Goal: Task Accomplishment & Management: Complete application form

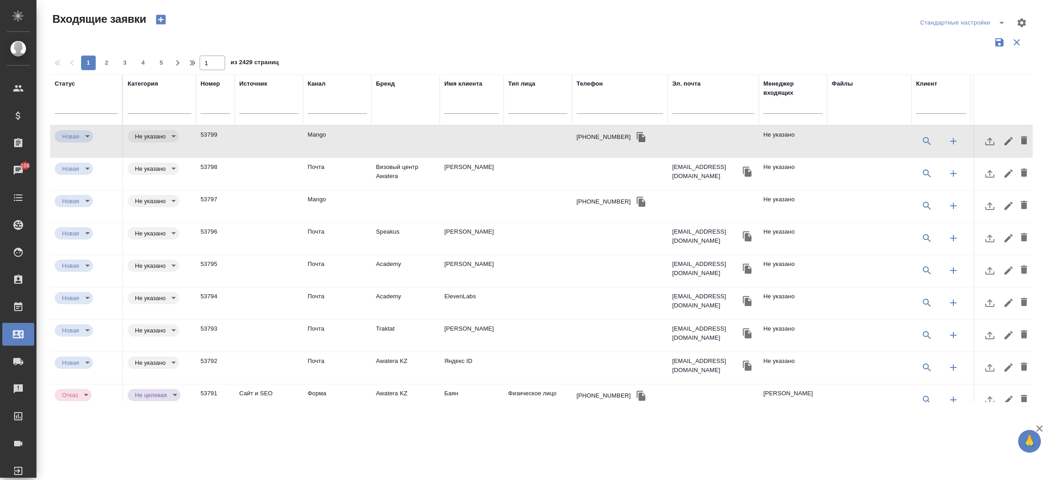
select select "RU"
click at [582, 108] on input "text" at bounding box center [620, 107] width 87 height 11
paste input "7 962 085 53 89"
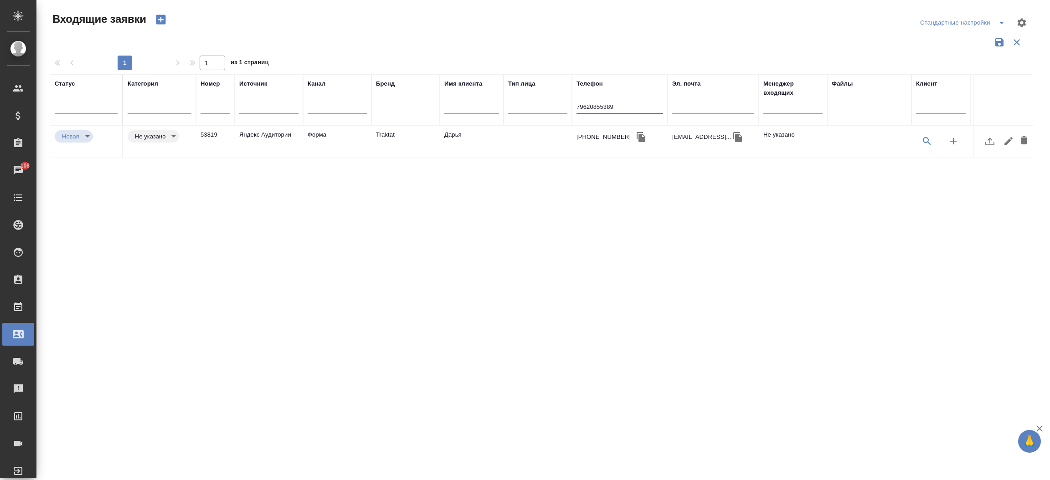
type input "79620855389"
click at [277, 130] on td "Яндекс Аудитории" at bounding box center [269, 142] width 68 height 32
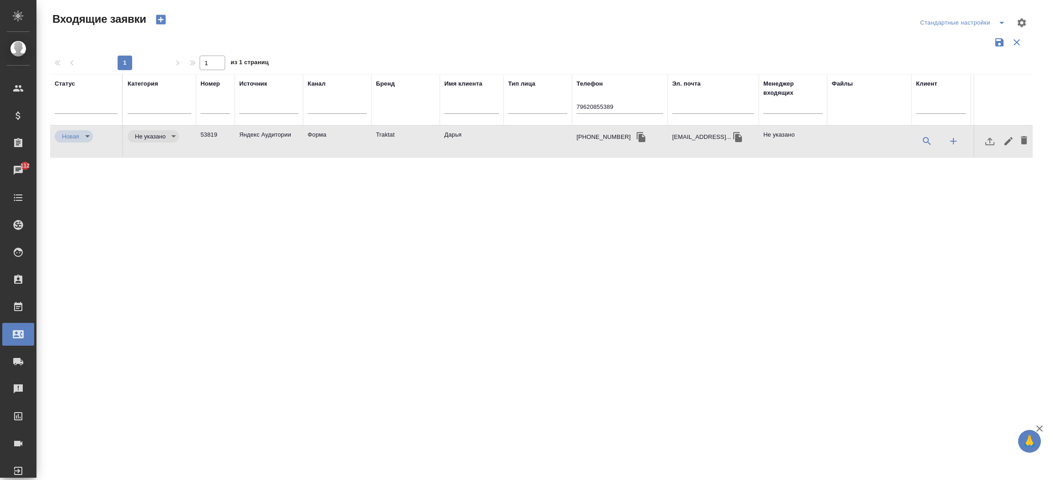
click at [597, 107] on input "79620855389" at bounding box center [620, 107] width 87 height 11
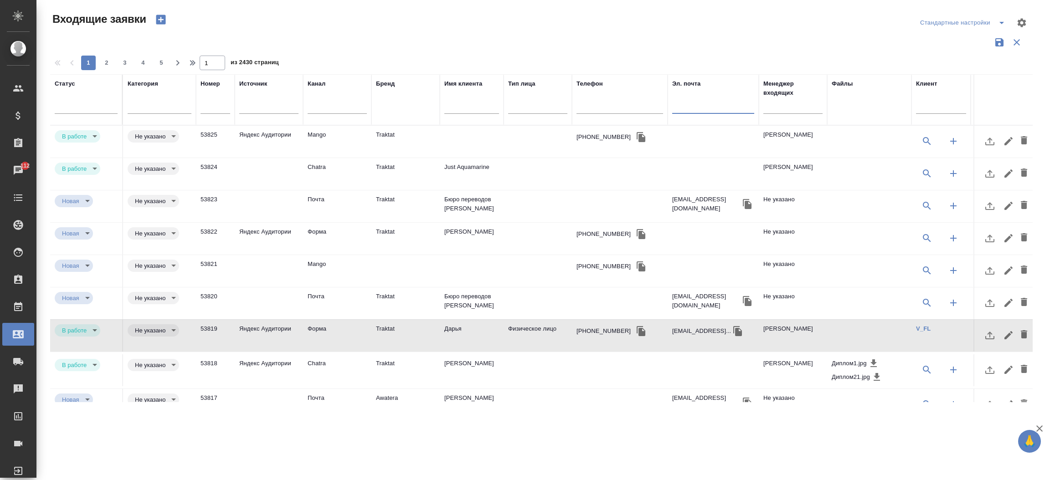
click at [682, 108] on input "text" at bounding box center [713, 107] width 82 height 11
paste input "evgenia@openkinetics.io"
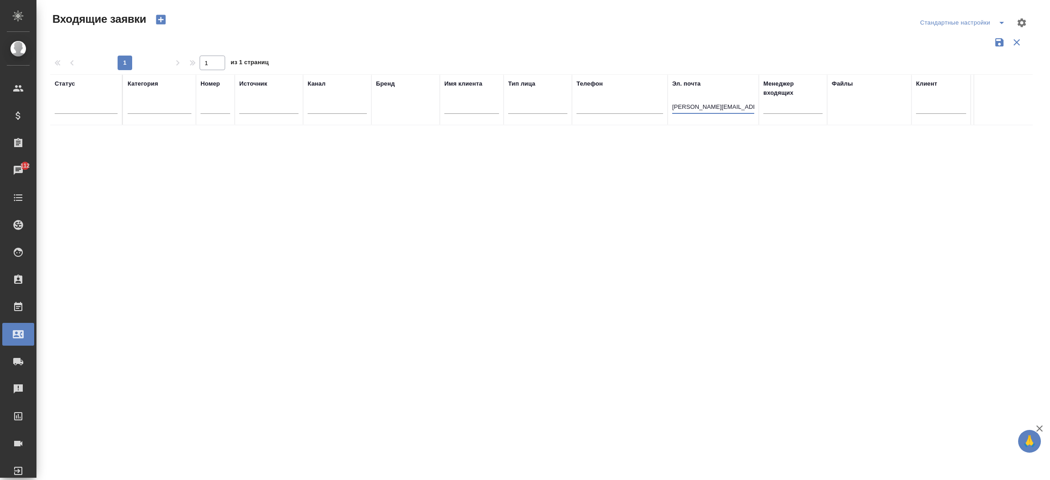
type input "evgenia@openkinetics.io"
click at [159, 20] on icon "button" at bounding box center [161, 19] width 13 height 13
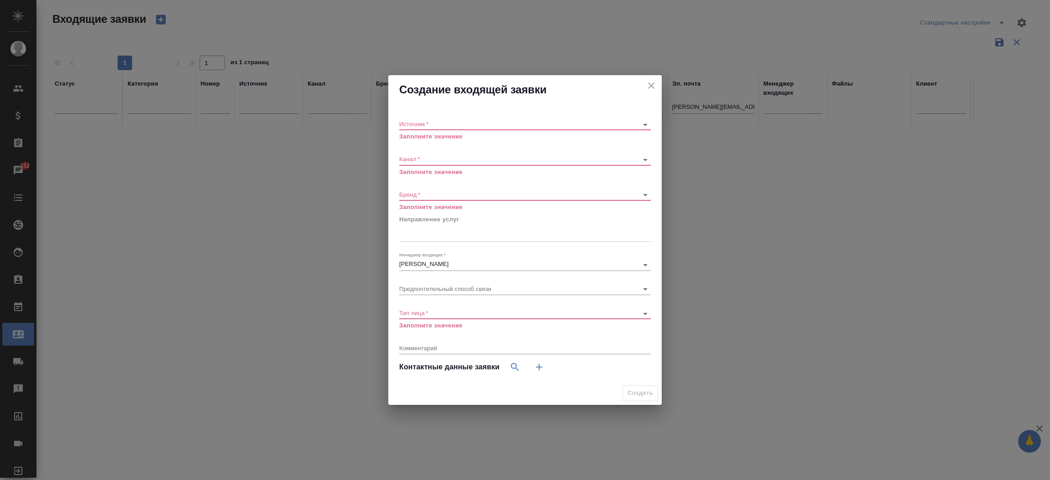
click at [439, 128] on div "​" at bounding box center [525, 124] width 252 height 11
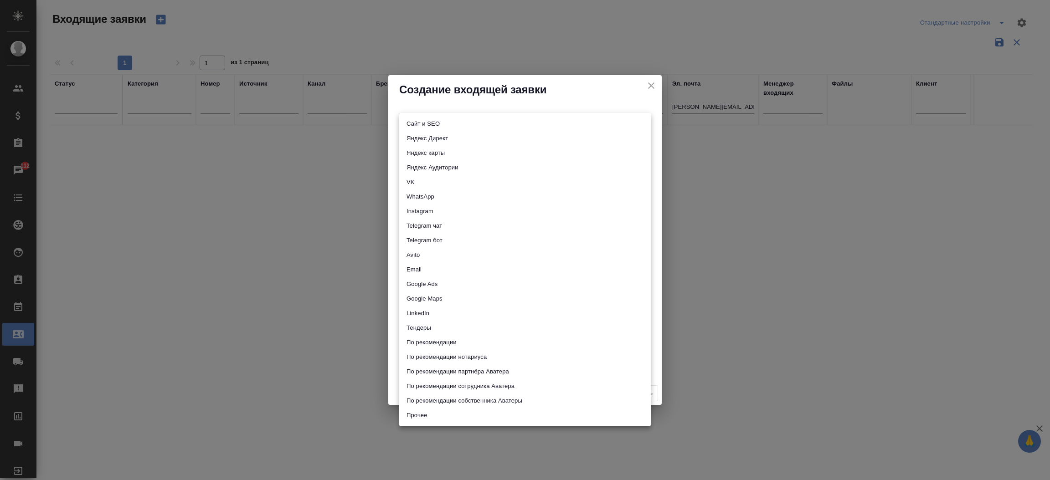
click at [433, 120] on body "🙏 .cls-1 fill:#fff; AWATERA Прутько Ирина i.prutko Клиенты Спецификации Заказы …" at bounding box center [525, 240] width 1050 height 480
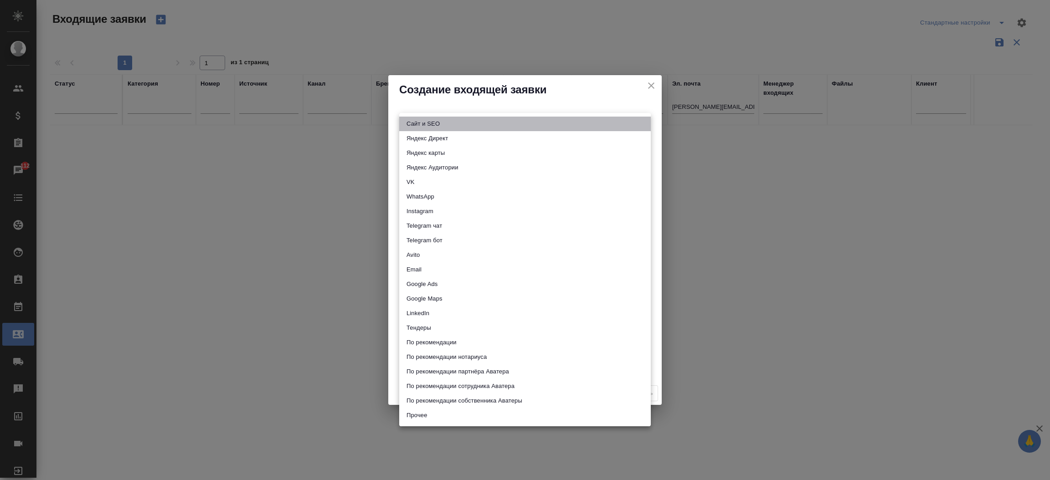
click at [433, 120] on li "Сайт и SEO" at bounding box center [525, 124] width 252 height 15
type input "seo"
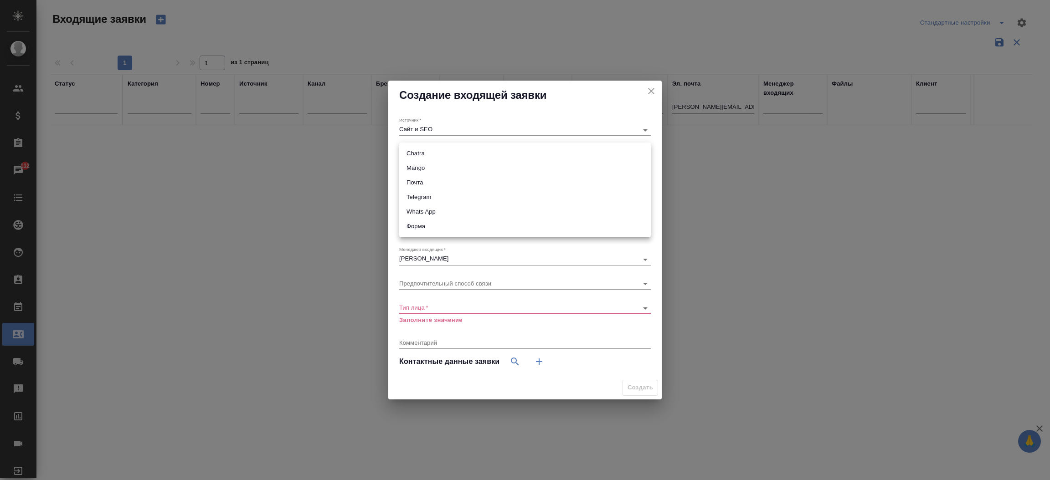
click at [428, 152] on body "🙏 .cls-1 fill:#fff; AWATERA Прутько Ирина i.prutko Клиенты Спецификации Заказы …" at bounding box center [525, 240] width 1050 height 480
click at [421, 179] on li "Почта" at bounding box center [525, 182] width 252 height 15
type input "640a088c6aae0874b0a8d791"
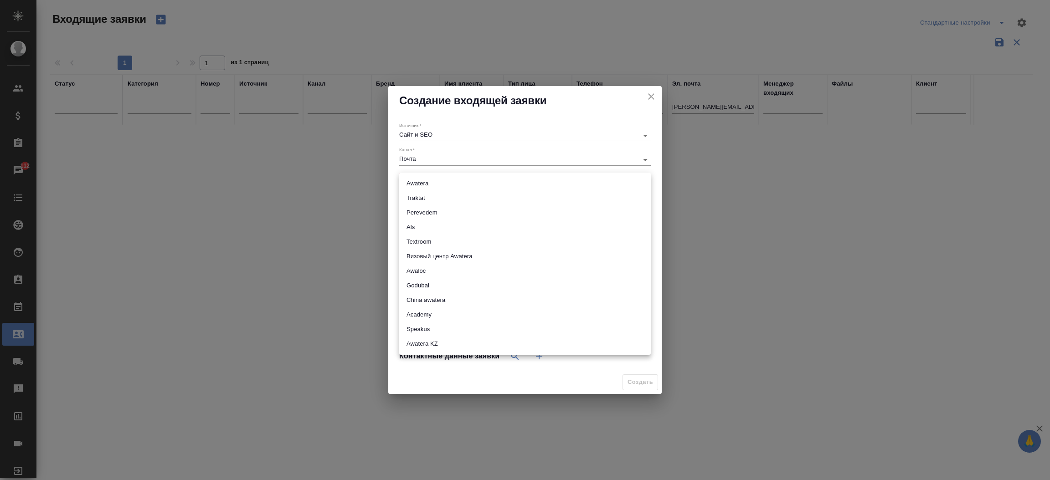
click at [428, 182] on body "🙏 .cls-1 fill:#fff; AWATERA Прутько Ирина i.prutko Клиенты Спецификации Заказы …" at bounding box center [525, 240] width 1050 height 480
click at [419, 180] on li "Awatera" at bounding box center [525, 183] width 252 height 15
type input "awatera"
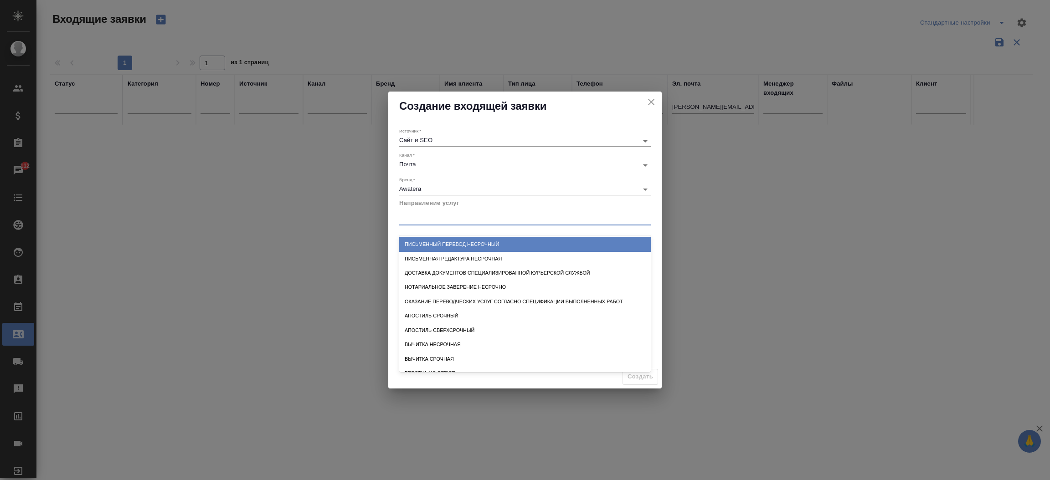
click at [436, 223] on div at bounding box center [525, 216] width 252 height 17
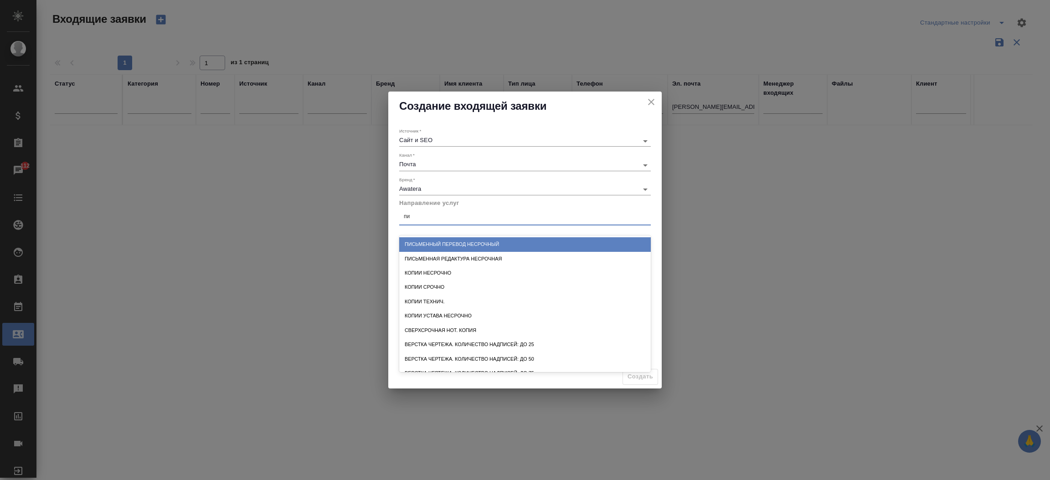
type input "пис"
click at [489, 243] on div "Письменный перевод несрочный" at bounding box center [525, 244] width 252 height 14
type input "завере"
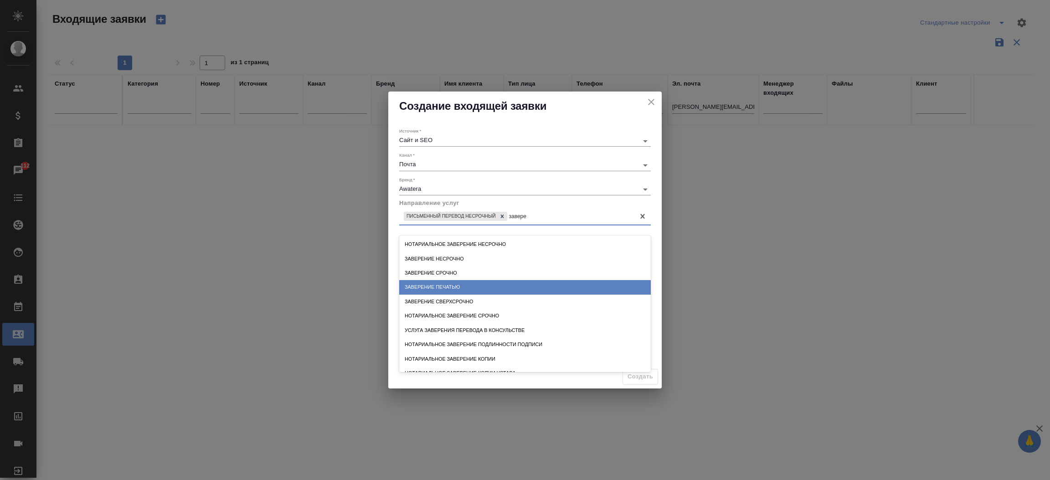
click at [470, 285] on div "Заверение печатью" at bounding box center [525, 287] width 252 height 14
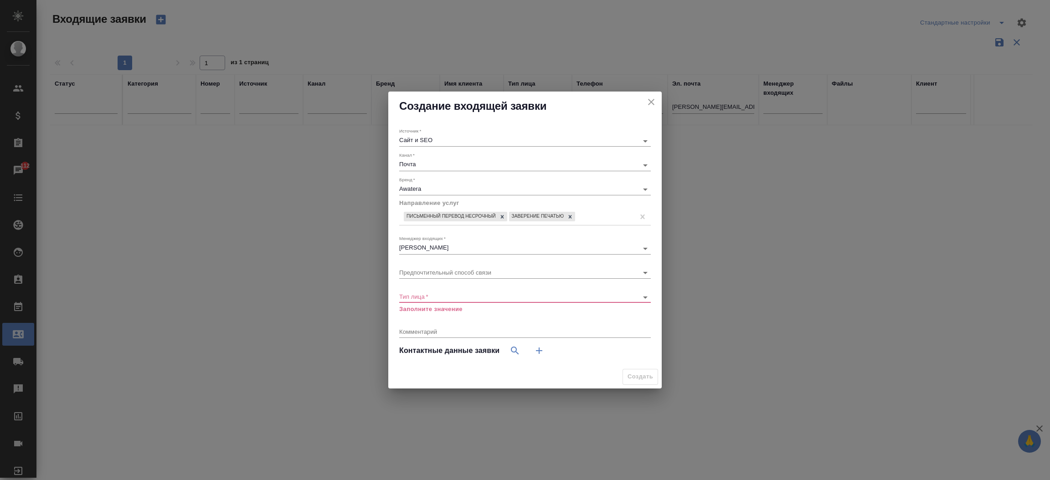
click at [443, 292] on div "​" at bounding box center [525, 297] width 252 height 11
click at [441, 297] on body "🙏 .cls-1 fill:#fff; AWATERA Прутько Ирина i.prutko Клиенты Спецификации Заказы …" at bounding box center [525, 240] width 1050 height 480
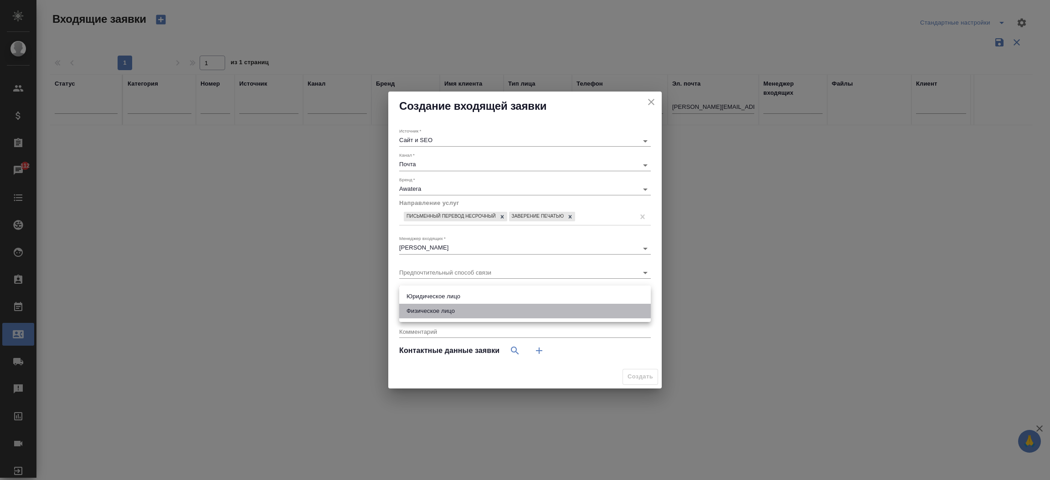
click at [442, 308] on li "Физическое лицо" at bounding box center [525, 311] width 252 height 15
type input "private"
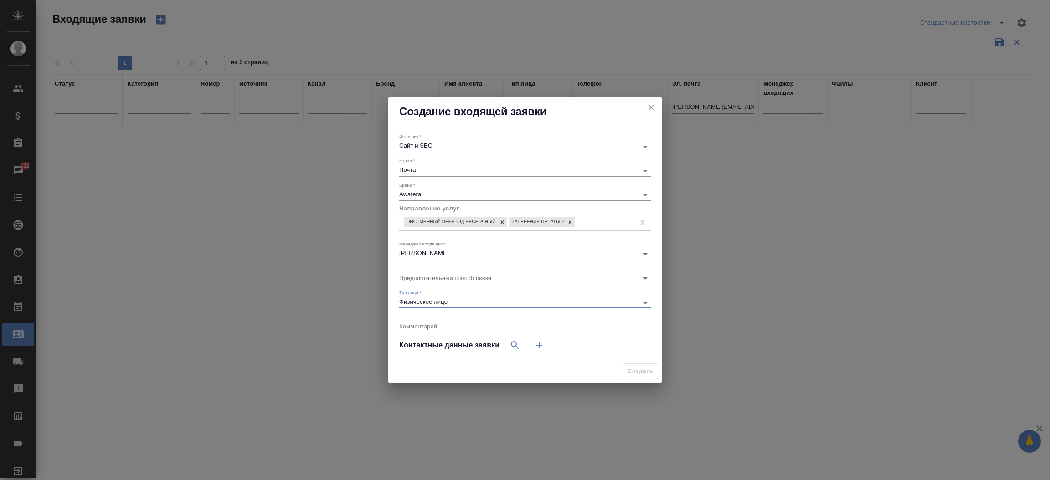
click at [541, 351] on icon "button" at bounding box center [539, 345] width 11 height 11
select select "RU"
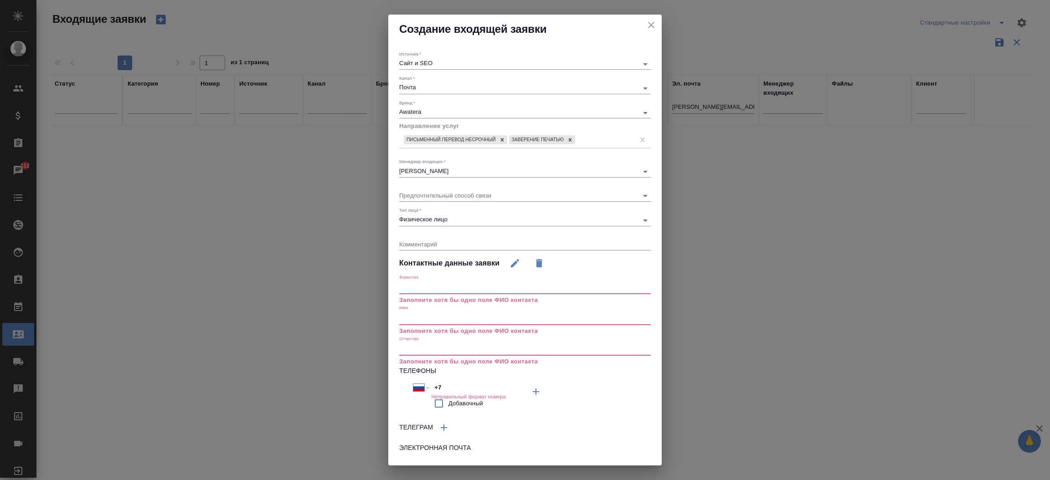
scroll to position [44, 0]
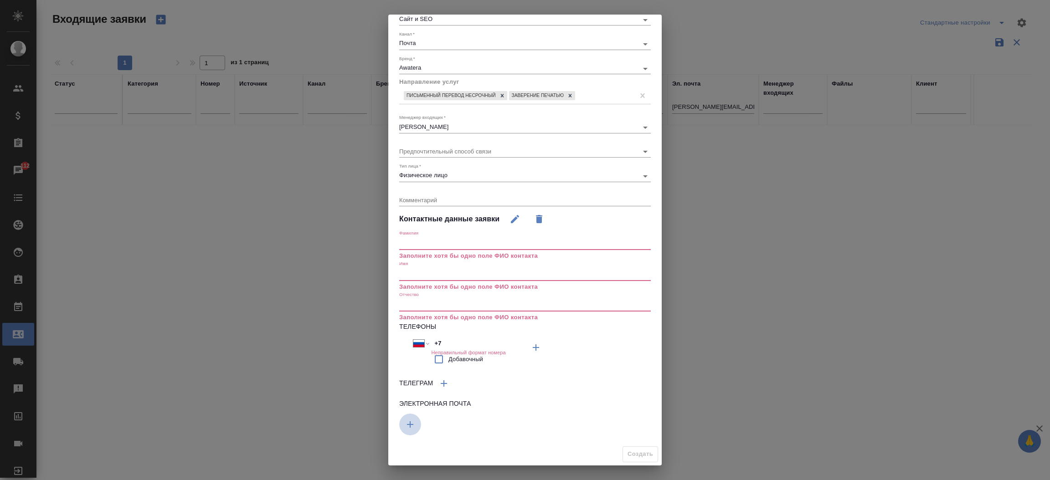
click at [531, 353] on icon "button" at bounding box center [536, 347] width 11 height 11
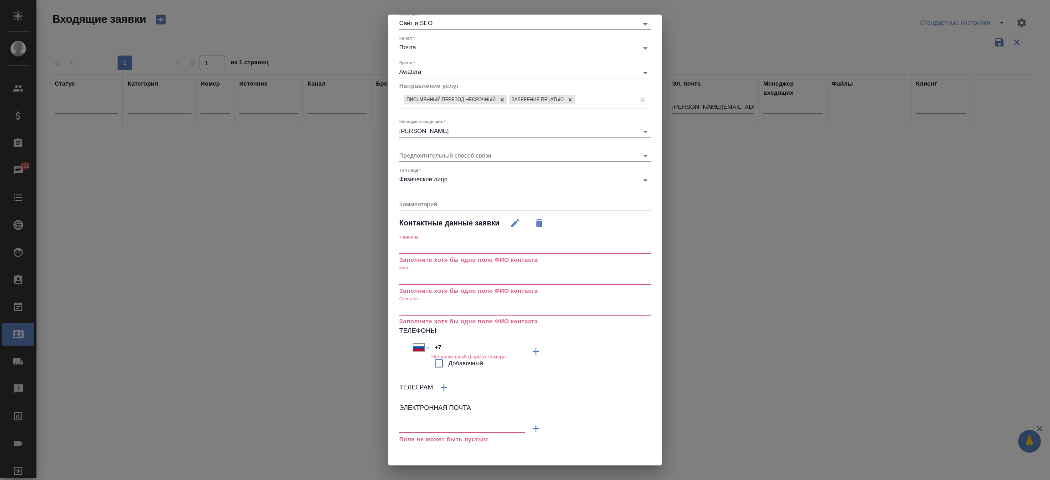
click at [439, 426] on input "text" at bounding box center [462, 427] width 126 height 11
paste input "evgenia@openkinetics.io"
type input "evgenia@openkinetics.io"
click at [411, 281] on input "text" at bounding box center [525, 278] width 252 height 13
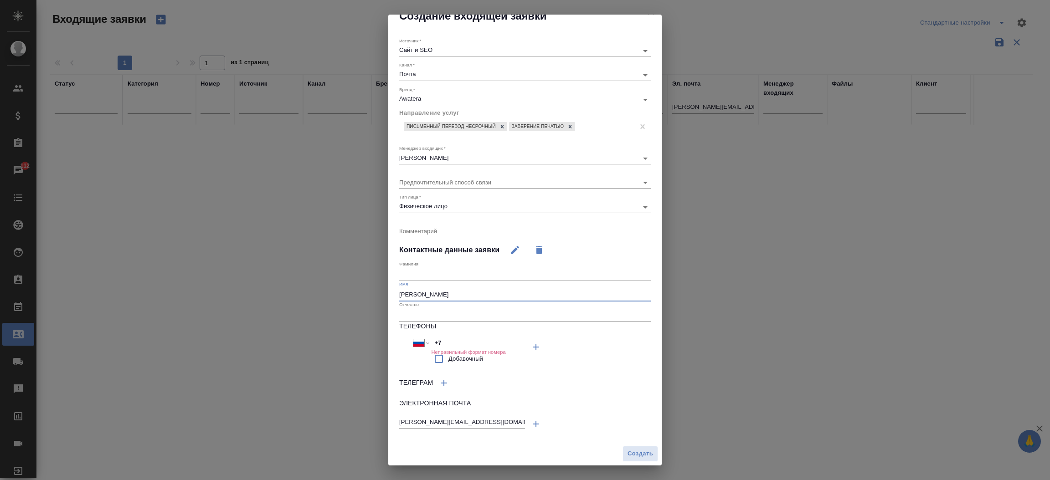
scroll to position [12, 0]
type input "Евгения"
click at [409, 270] on input "text" at bounding box center [525, 275] width 252 height 13
type input "Кабанова"
click at [628, 458] on span "Создать" at bounding box center [641, 455] width 26 height 10
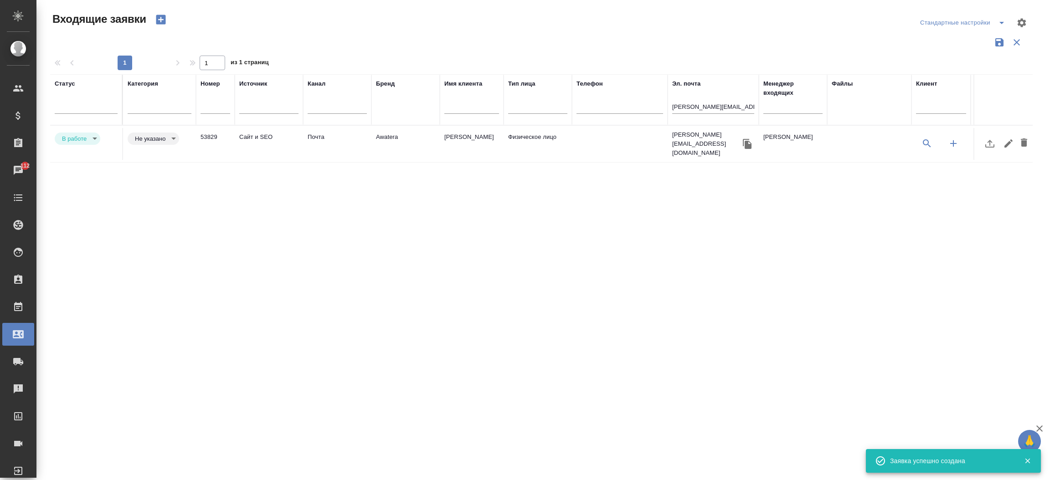
click at [679, 108] on input "evgenia@openkinetics.io" at bounding box center [713, 107] width 82 height 11
paste input "ann.nemzer@gmail.com"
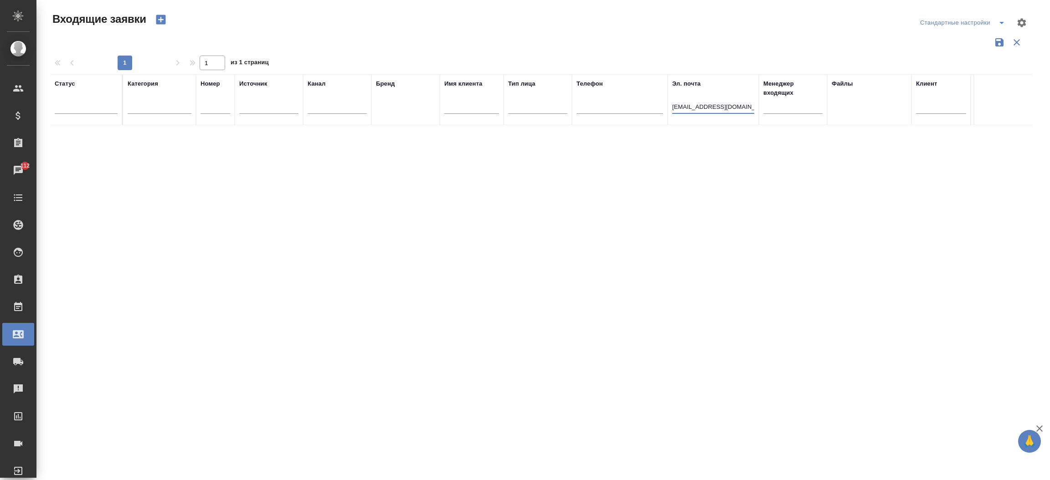
type input "ann.nemzer@gmail.com"
click at [158, 19] on icon "button" at bounding box center [161, 20] width 10 height 10
select select "RU"
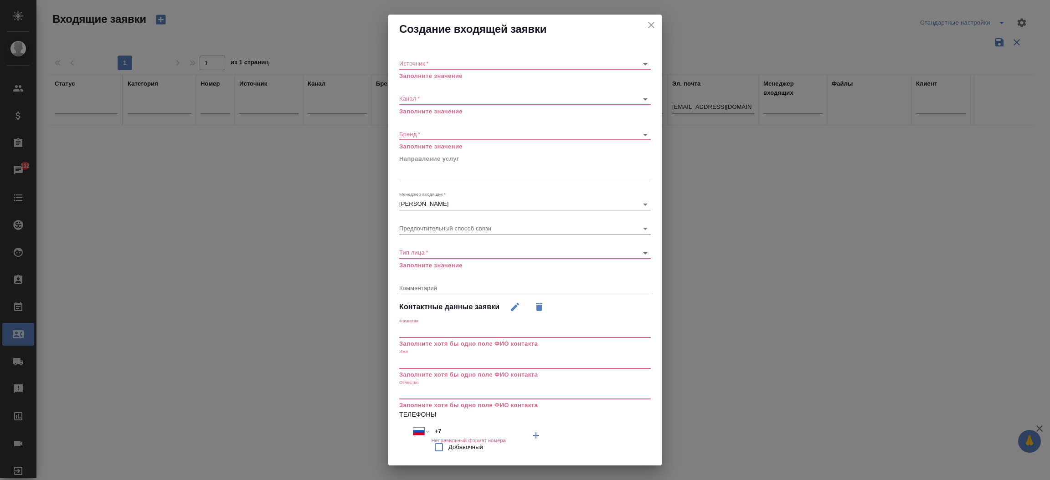
drag, startPoint x: 431, startPoint y: 54, endPoint x: 428, endPoint y: 60, distance: 6.5
click at [428, 60] on div "Источник   * ​ Заполните значение" at bounding box center [525, 66] width 252 height 30
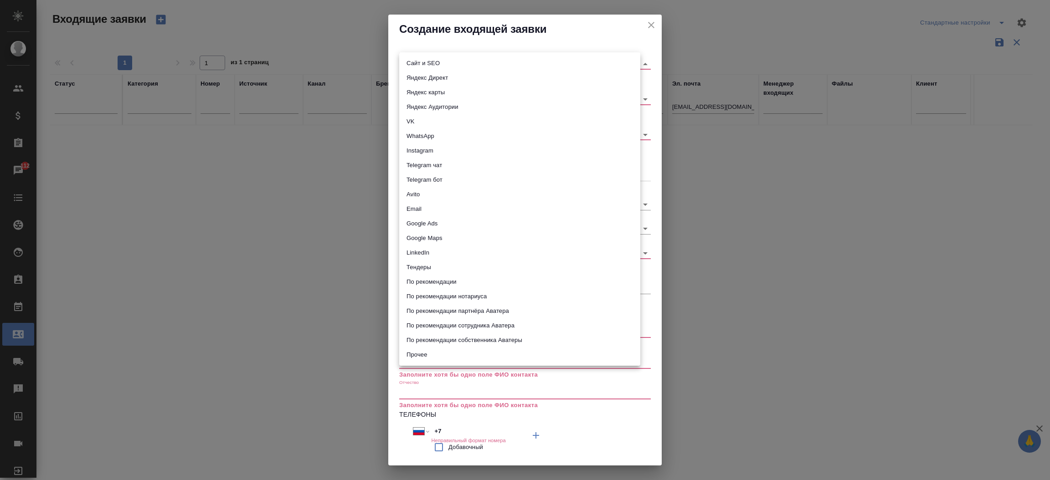
click at [428, 60] on body "🙏 .cls-1 fill:#fff; AWATERA Прутько Ирина i.prutko Клиенты Спецификации Заказы …" at bounding box center [525, 240] width 1050 height 480
click at [428, 60] on li "Сайт и SEO" at bounding box center [519, 63] width 241 height 15
type input "seo"
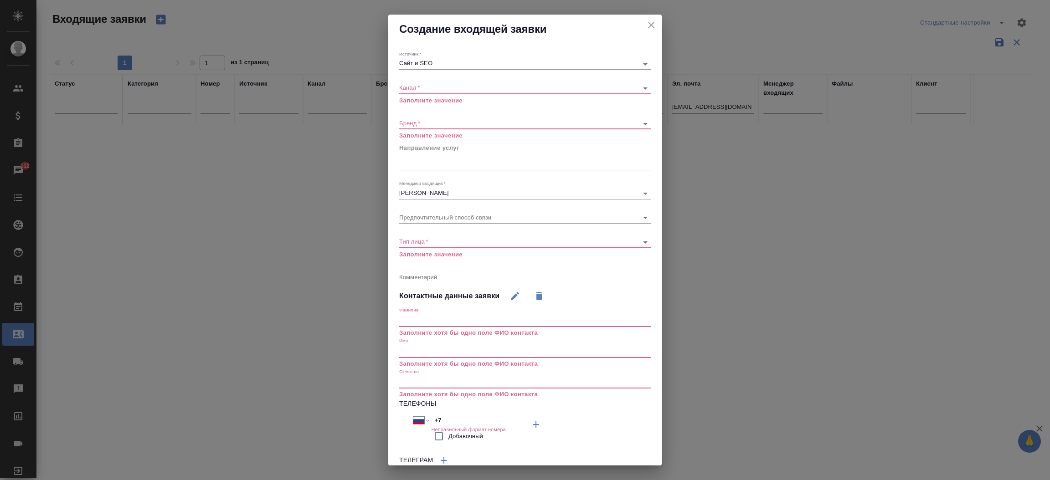
click at [420, 96] on p "Заполните значение" at bounding box center [525, 100] width 252 height 9
click at [417, 91] on div "​" at bounding box center [525, 87] width 252 height 11
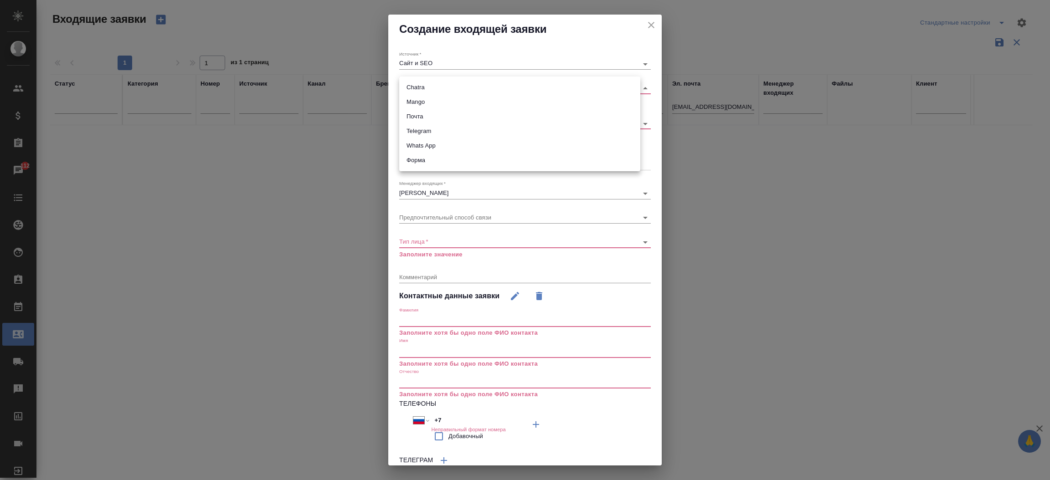
click at [414, 85] on body "🙏 .cls-1 fill:#fff; AWATERA Прутько Ирина i.prutko Клиенты Спецификации Заказы …" at bounding box center [525, 240] width 1050 height 480
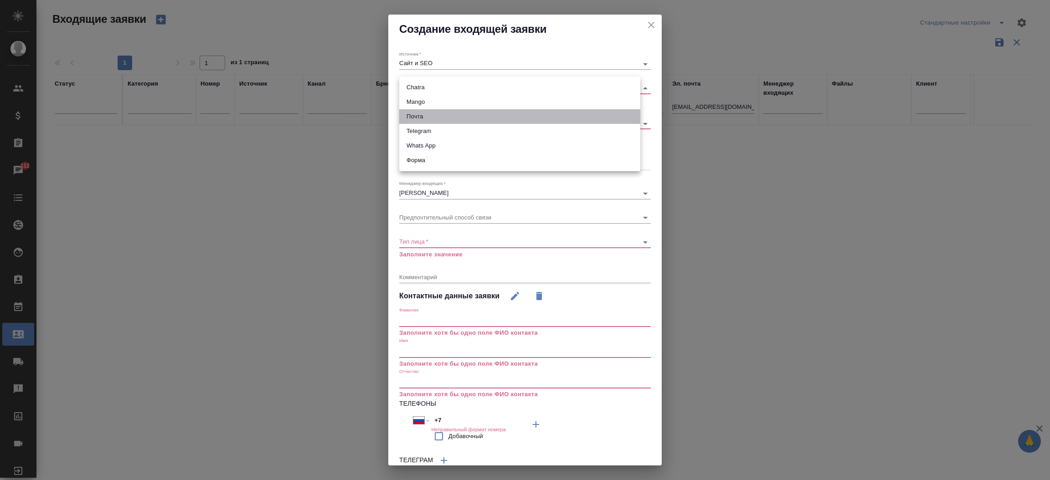
click at [411, 116] on li "Почта" at bounding box center [519, 116] width 241 height 15
type input "640a088c6aae0874b0a8d791"
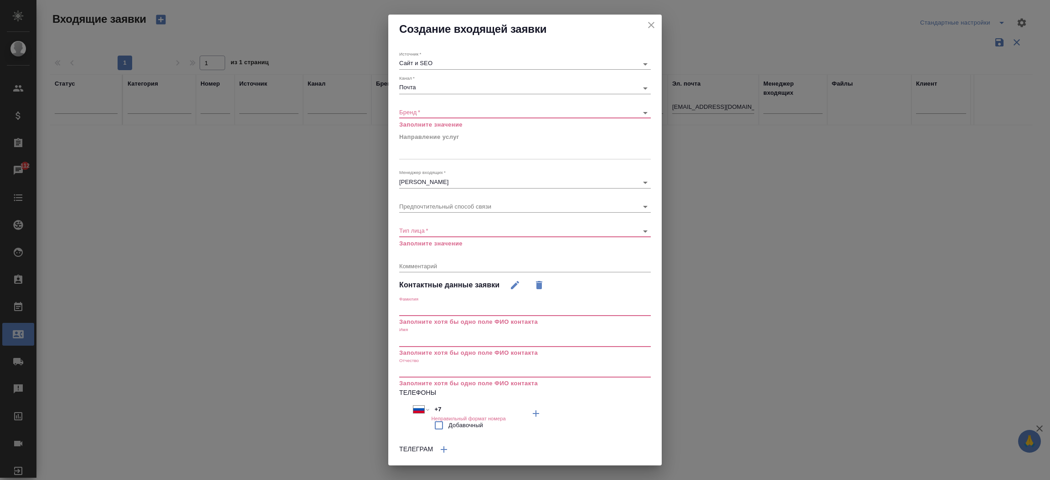
click at [403, 104] on div "Бренд   * ​ Заполните значение" at bounding box center [525, 115] width 252 height 30
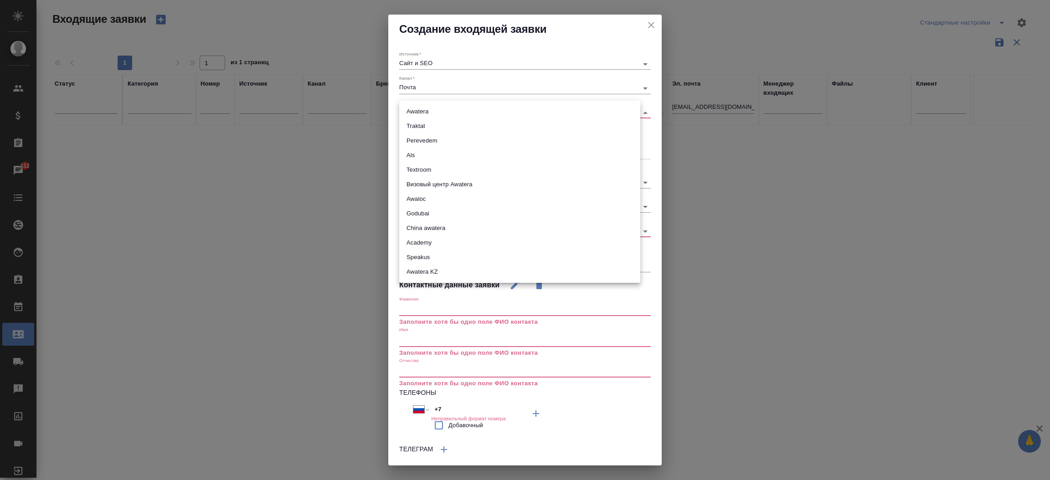
click at [412, 111] on body "🙏 .cls-1 fill:#fff; AWATERA Прутько Ирина i.prutko Клиенты Спецификации Заказы …" at bounding box center [525, 240] width 1050 height 480
drag, startPoint x: 414, startPoint y: 119, endPoint x: 415, endPoint y: 113, distance: 6.0
click at [415, 113] on ul "Awatera Traktat Perevedem Als Textroom Визовый центр Awatera Awaloc Godubai Chi…" at bounding box center [519, 192] width 241 height 182
click at [415, 113] on li "Awatera" at bounding box center [519, 111] width 241 height 15
type input "awatera"
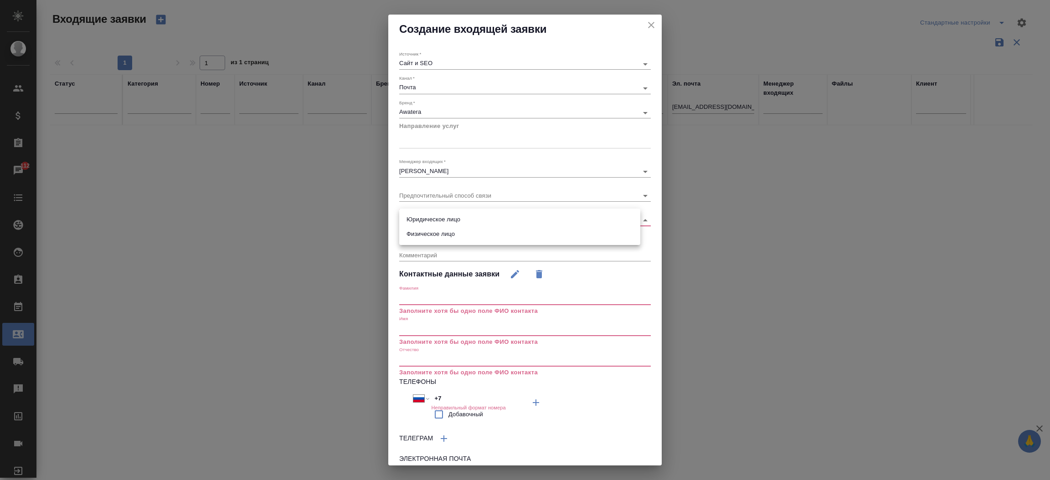
click at [445, 217] on body "🙏 .cls-1 fill:#fff; AWATERA Прутько Ирина i.prutko Клиенты Спецификации Заказы …" at bounding box center [525, 240] width 1050 height 480
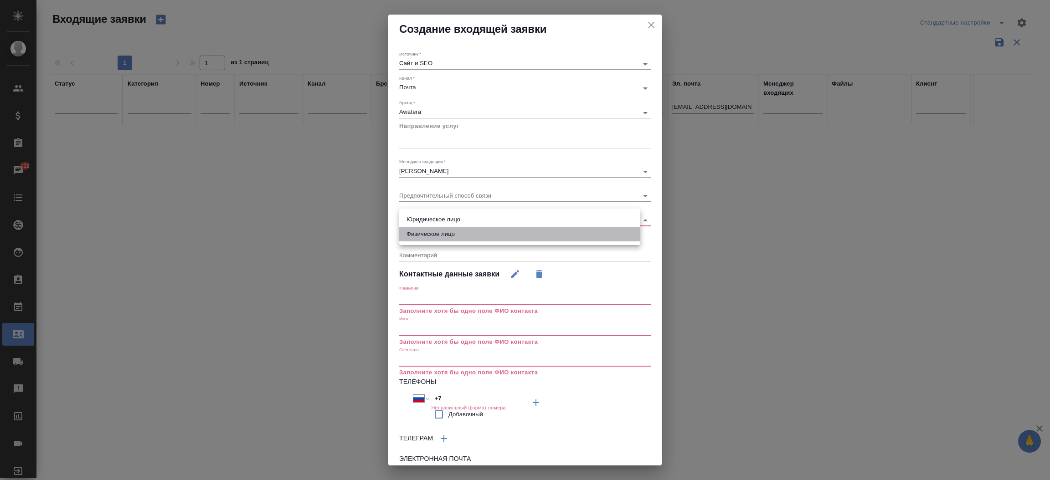
click at [439, 235] on li "Физическое лицо" at bounding box center [519, 234] width 241 height 15
type input "private"
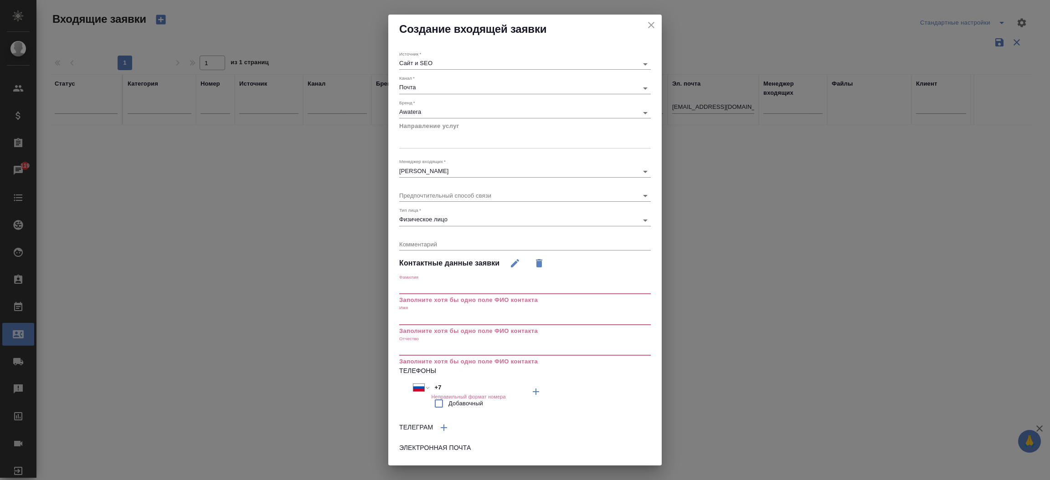
click at [472, 323] on input "text" at bounding box center [525, 318] width 252 height 13
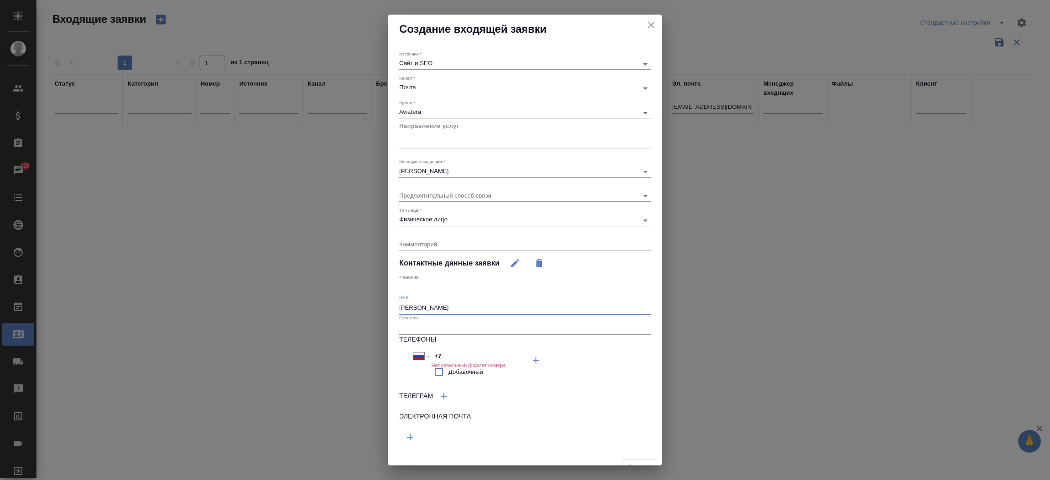
type input "Анна"
click at [525, 371] on button "button" at bounding box center [536, 361] width 22 height 22
click at [407, 438] on input "text" at bounding box center [462, 435] width 126 height 11
paste input "ann.nemzer@gmail.com"
type input "ann.nemzer@gmail.com"
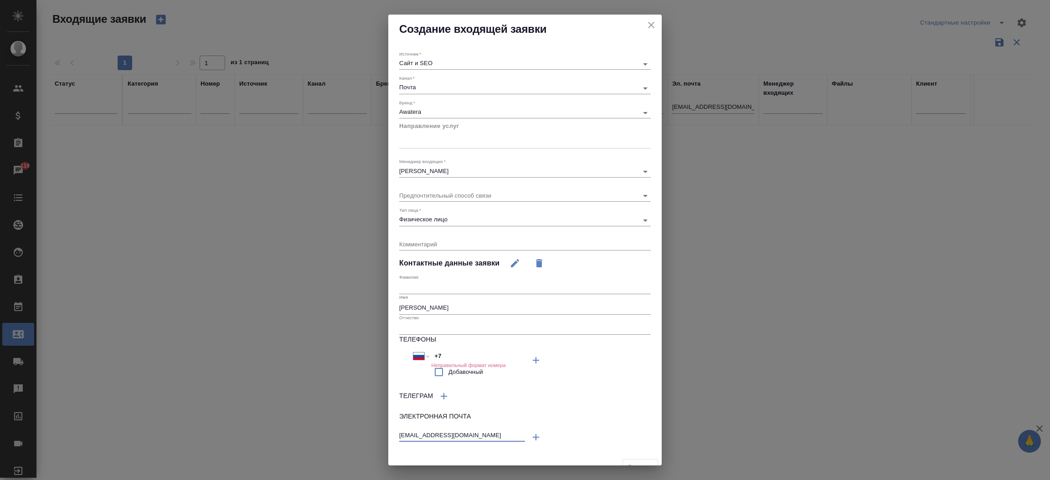
click at [431, 147] on div at bounding box center [525, 139] width 252 height 17
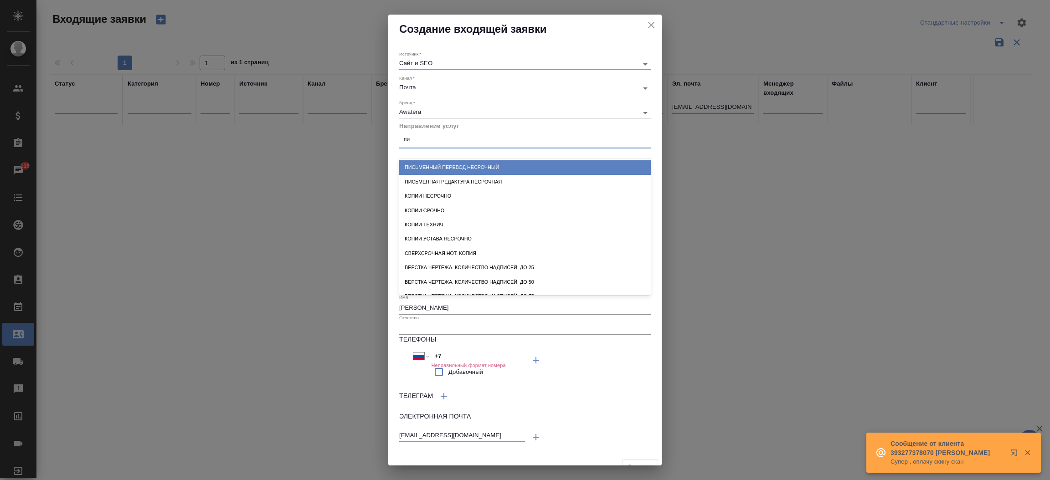
type input "пис"
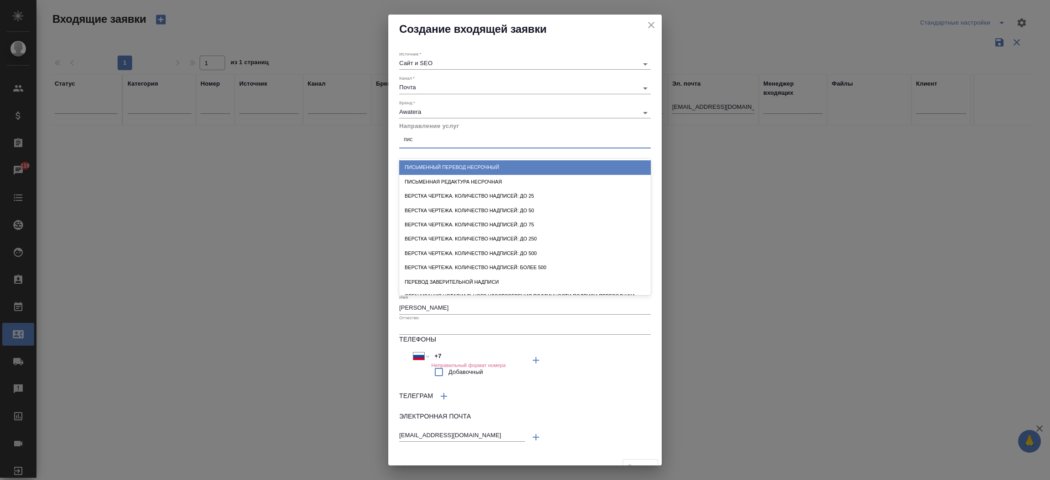
click at [502, 164] on div "Письменный перевод несрочный" at bounding box center [525, 167] width 252 height 14
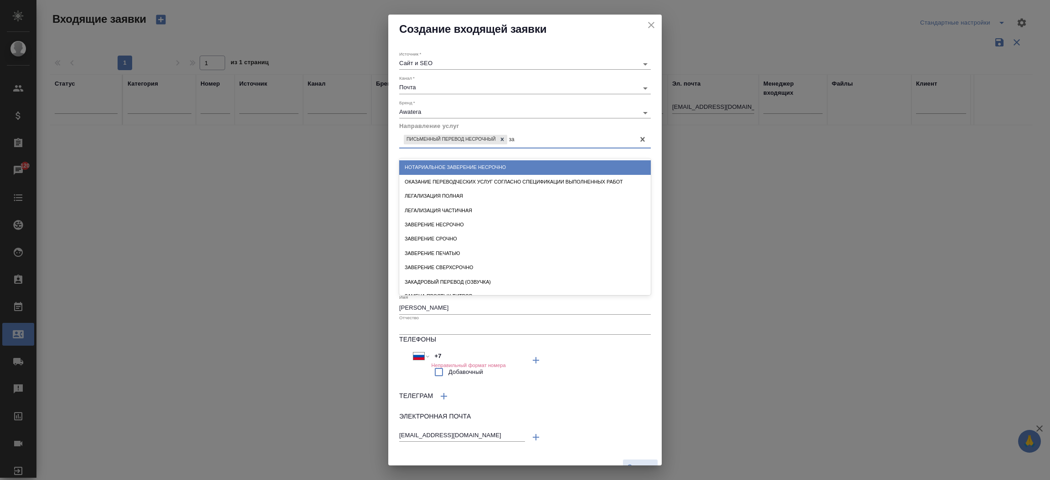
type input "з"
type input "печать"
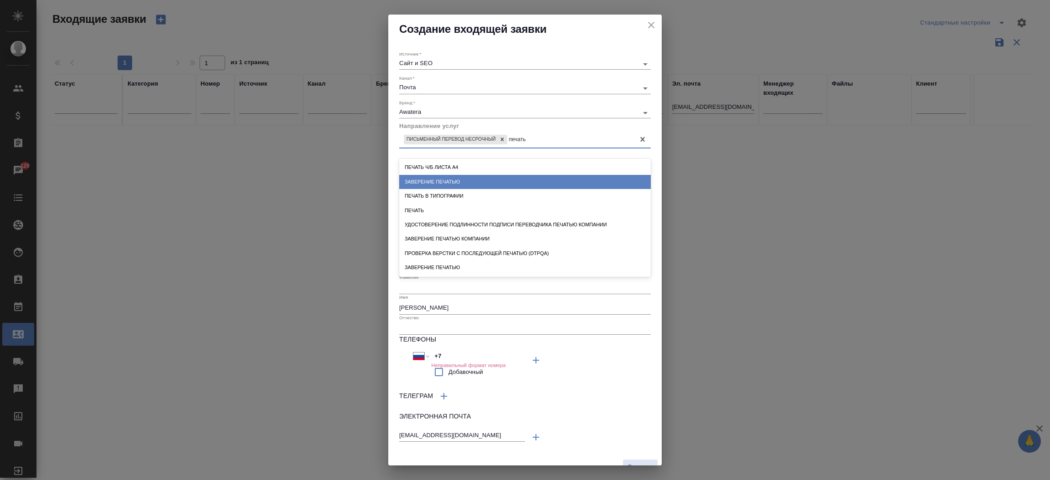
click at [500, 175] on div "Заверение печатью" at bounding box center [525, 182] width 252 height 14
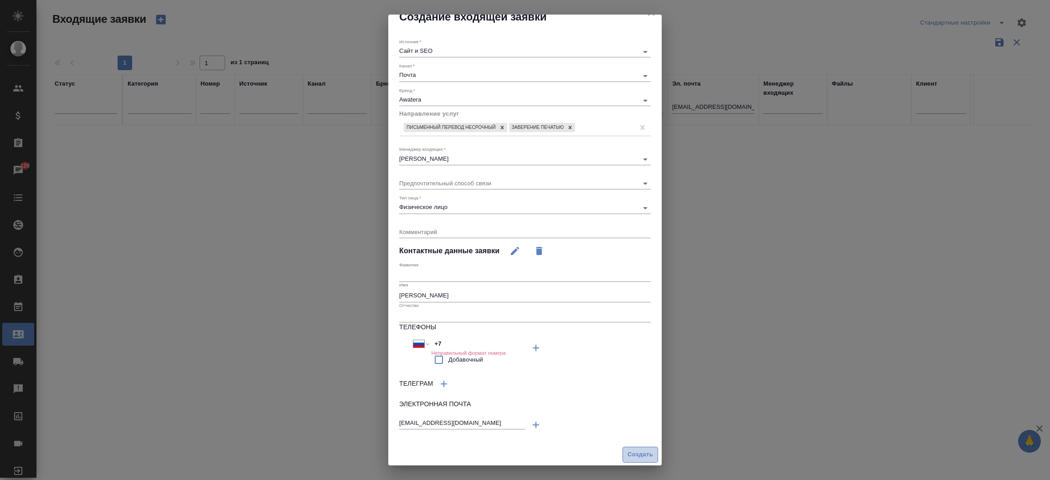
click at [623, 461] on button "Создать" at bounding box center [641, 455] width 36 height 16
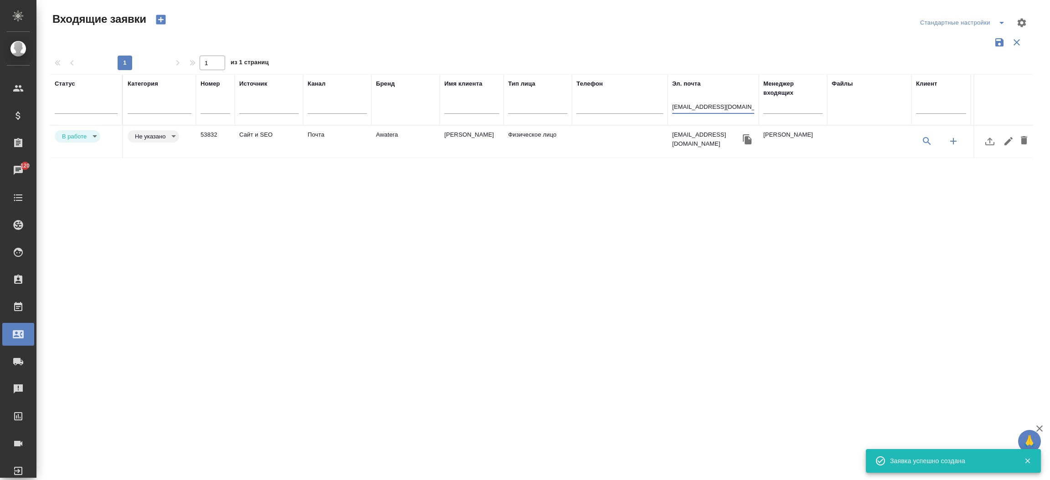
click at [701, 111] on input "ann.nemzer@gmail.com" at bounding box center [713, 107] width 82 height 11
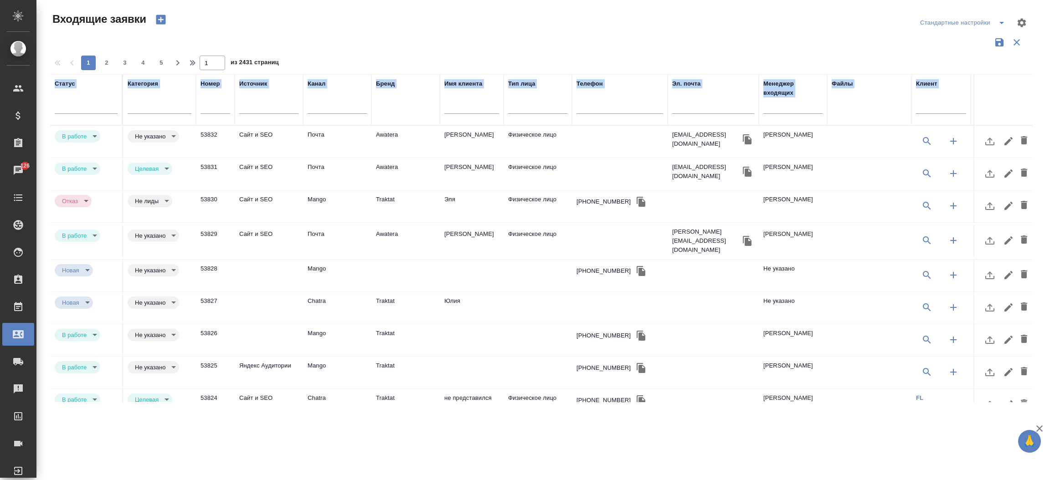
drag, startPoint x: 1033, startPoint y: 113, endPoint x: 1029, endPoint y: 160, distance: 47.6
click at [1029, 160] on div "Статус Категория Номер Источник Канал Бренд Имя клиента Тип лица Телефон Эл. по…" at bounding box center [545, 238] width 990 height 328
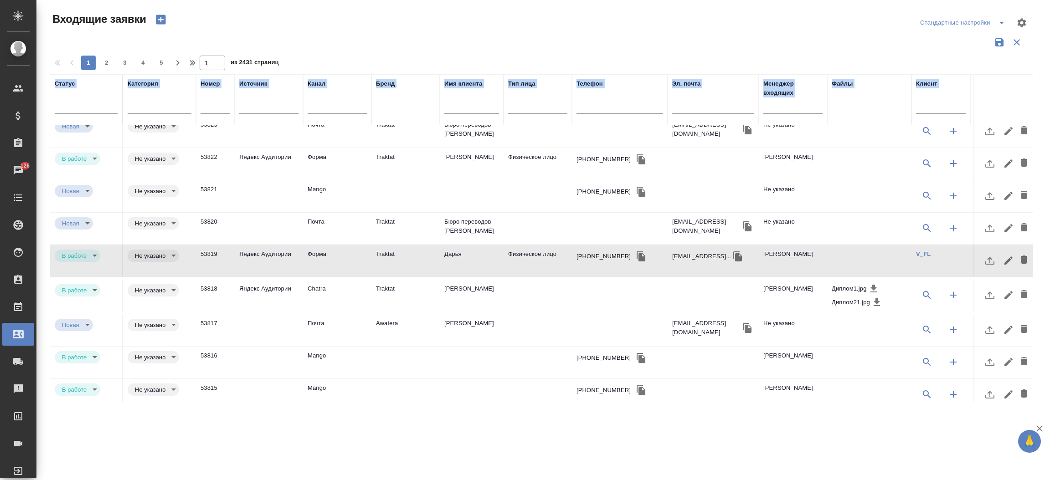
scroll to position [327, 0]
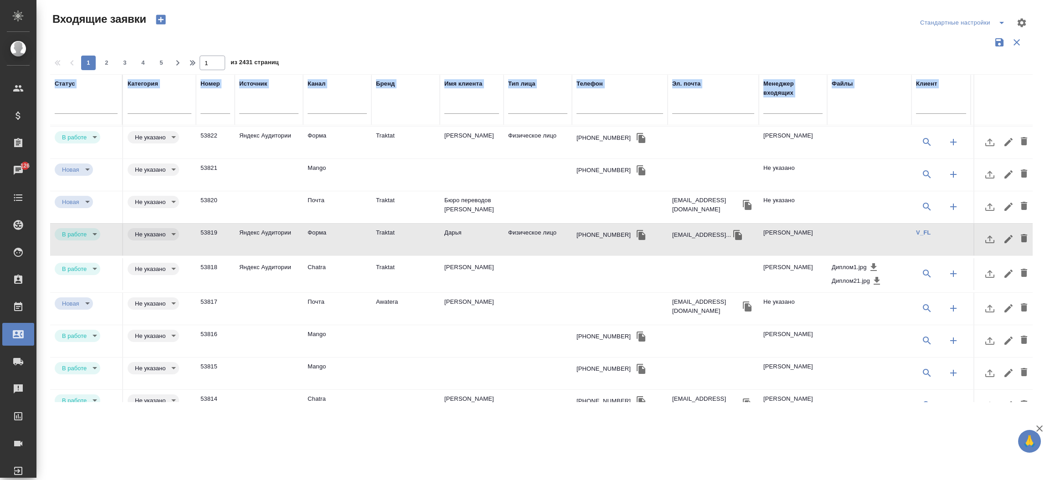
click at [1021, 202] on icon "button" at bounding box center [1024, 206] width 6 height 8
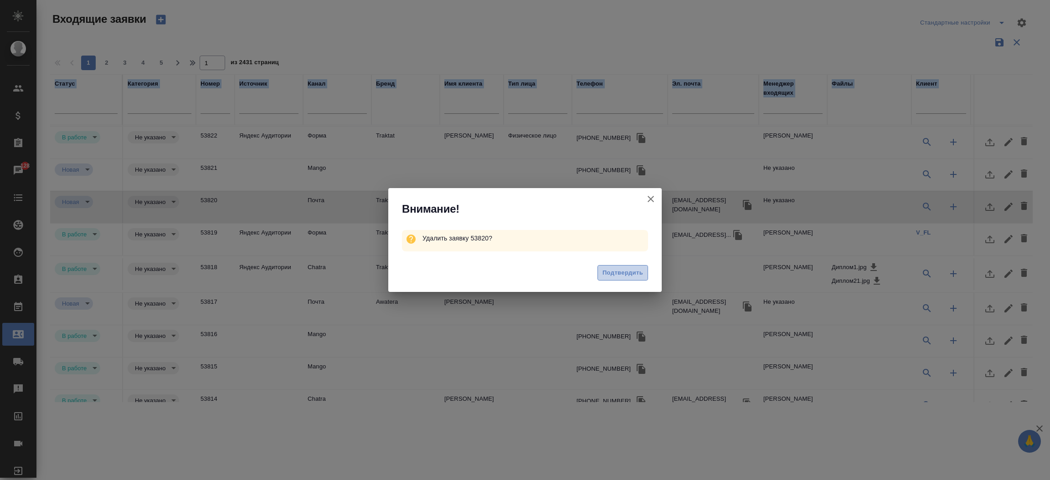
click at [617, 270] on span "Подтвердить" at bounding box center [623, 273] width 41 height 10
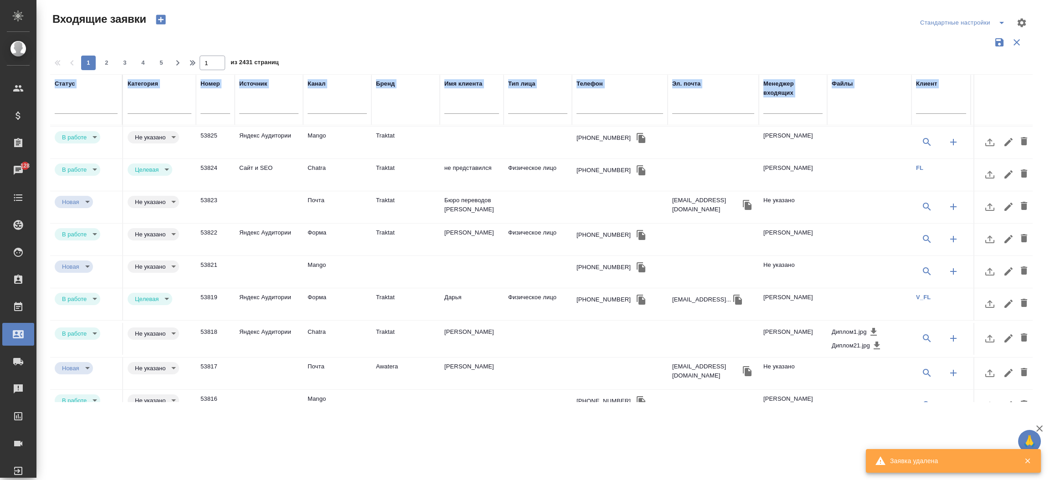
scroll to position [0, 0]
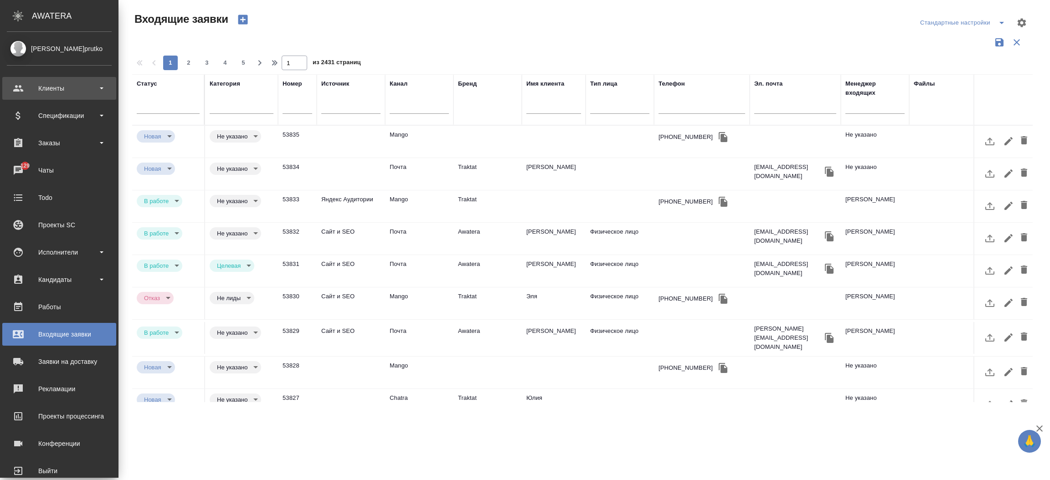
drag, startPoint x: 35, startPoint y: 90, endPoint x: 59, endPoint y: 90, distance: 24.6
click at [59, 90] on div "Клиенты" at bounding box center [59, 89] width 105 height 14
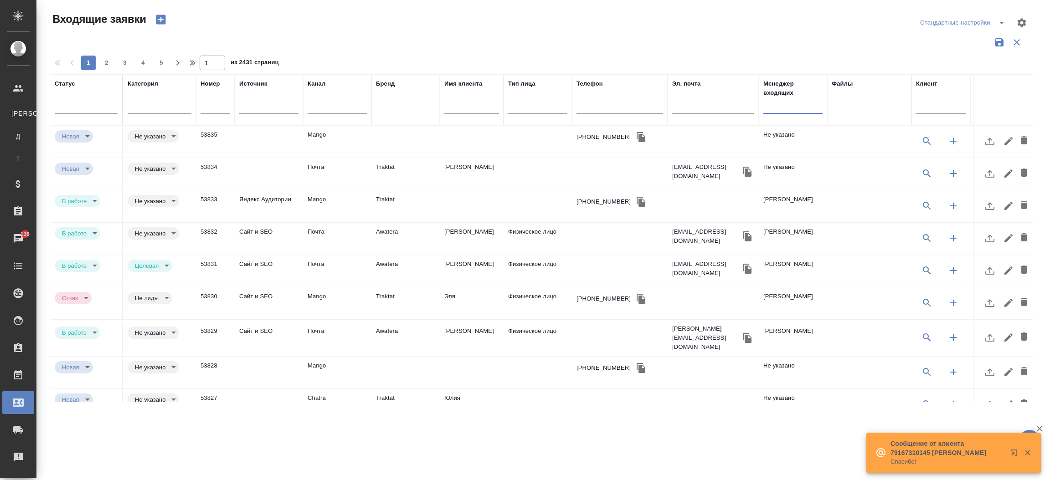
click at [781, 106] on input "text" at bounding box center [792, 107] width 59 height 11
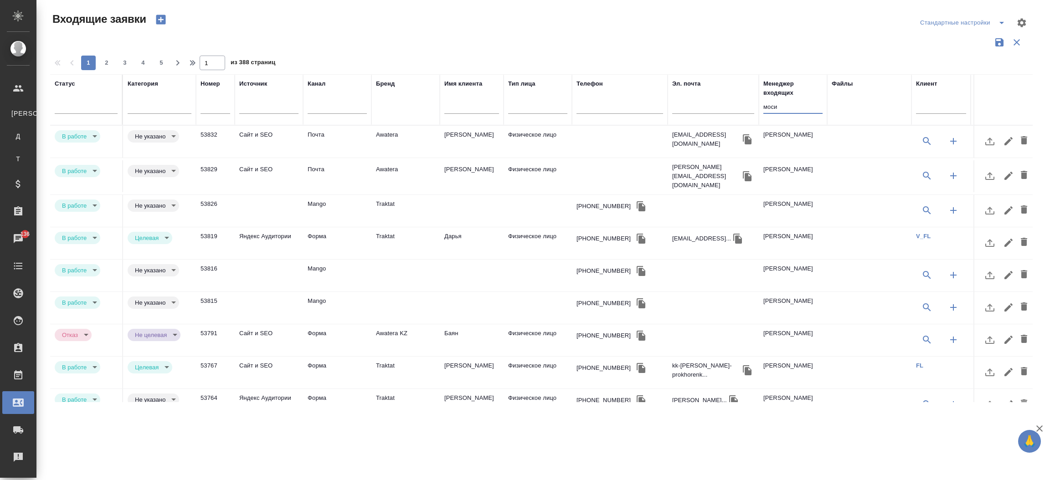
type input "моси"
click at [747, 139] on icon "button" at bounding box center [747, 139] width 9 height 10
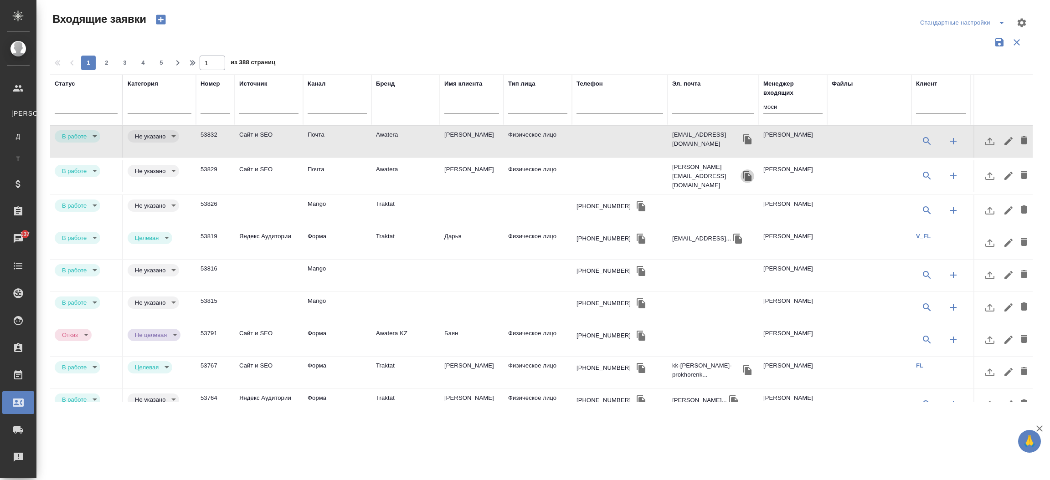
click at [743, 171] on icon "button" at bounding box center [747, 176] width 11 height 11
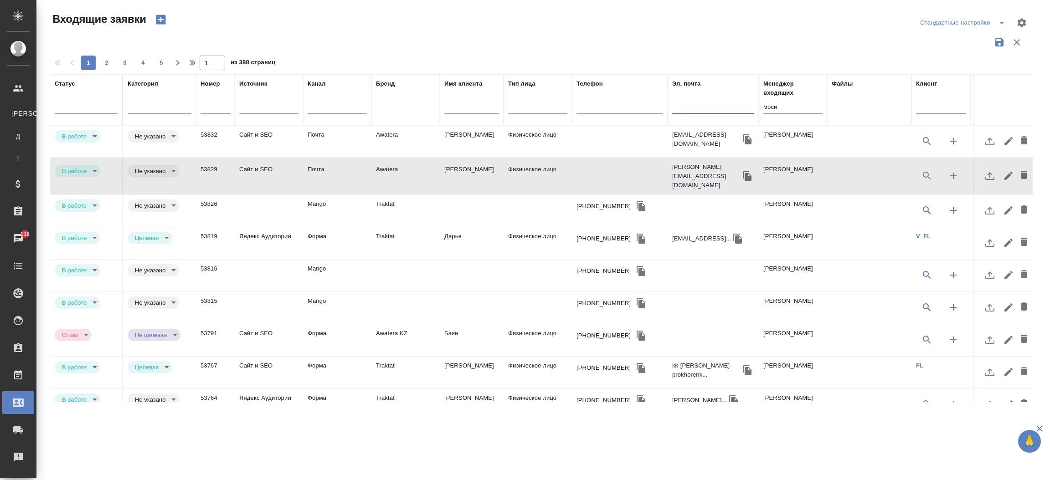
click at [685, 108] on input "text" at bounding box center [713, 107] width 82 height 11
paste input "tyshkevich.alexander@gmail.com"
type input "tyshkevich.alexander@gmail.com"
click at [781, 105] on input "моси" at bounding box center [792, 107] width 59 height 11
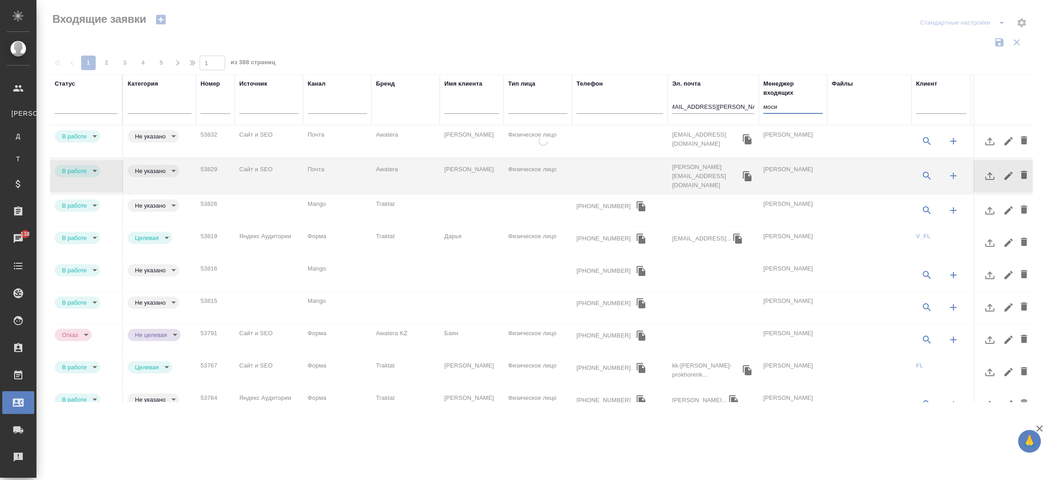
click at [781, 105] on input "моси" at bounding box center [792, 107] width 59 height 11
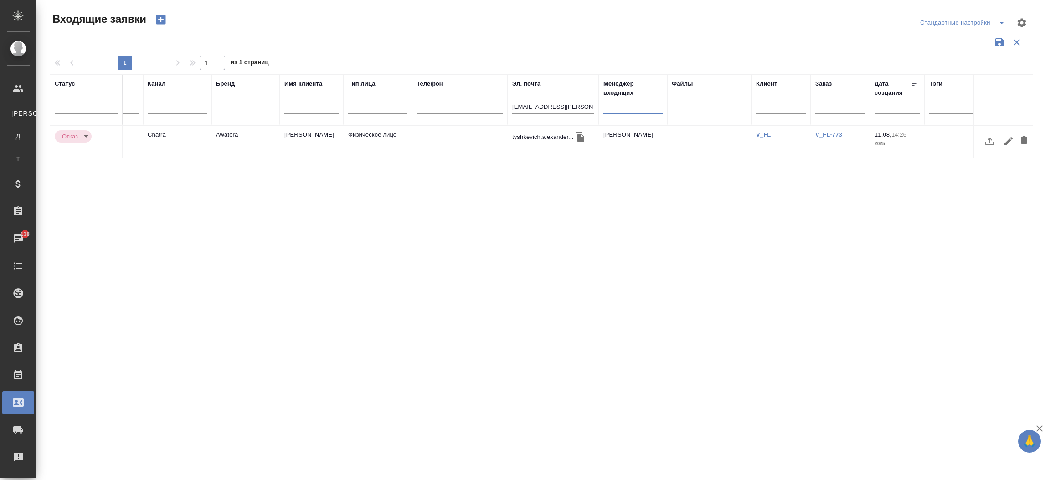
scroll to position [0, 164]
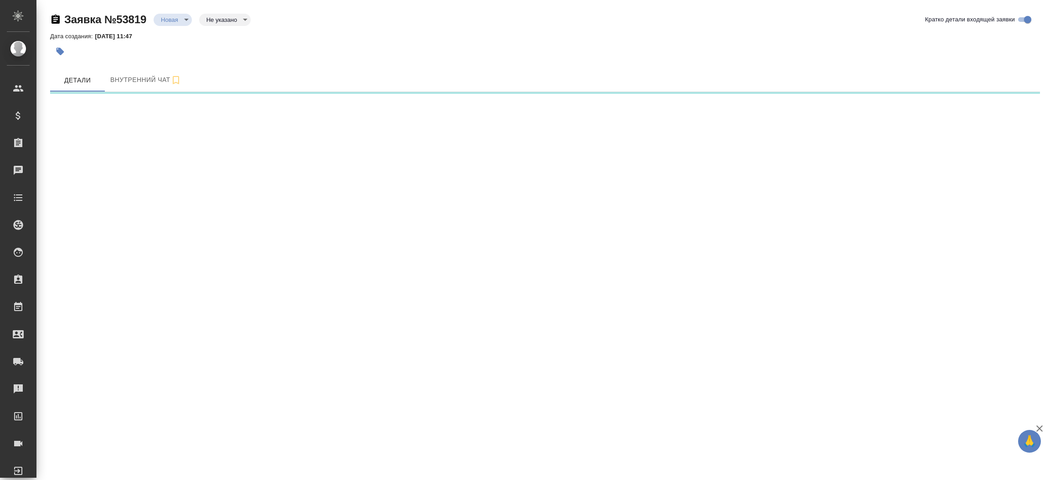
select select "RU"
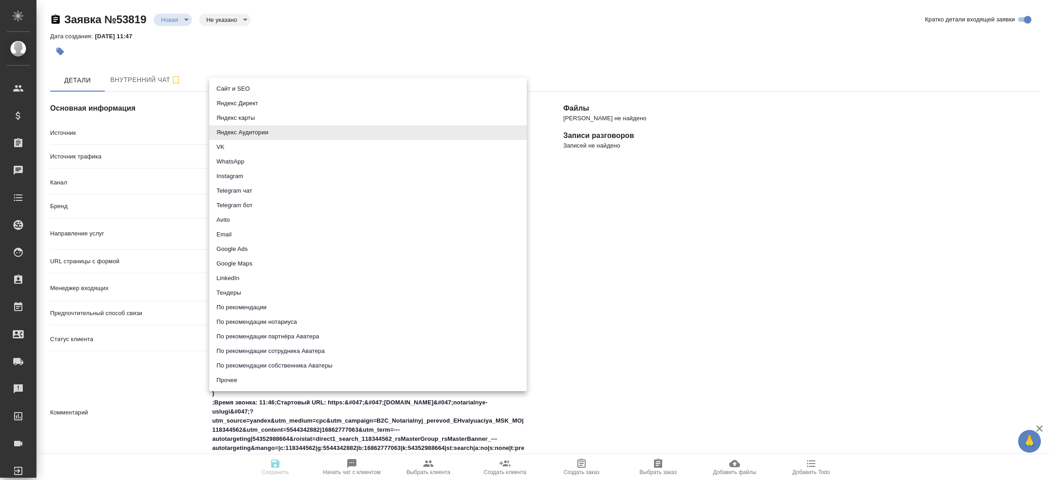
click at [222, 136] on body "🙏 .cls-1 fill:#fff; AWATERA Прутько Ирина i.prutko Клиенты Спецификации Заказы …" at bounding box center [525, 240] width 1050 height 480
click at [415, 41] on div at bounding box center [525, 240] width 1050 height 480
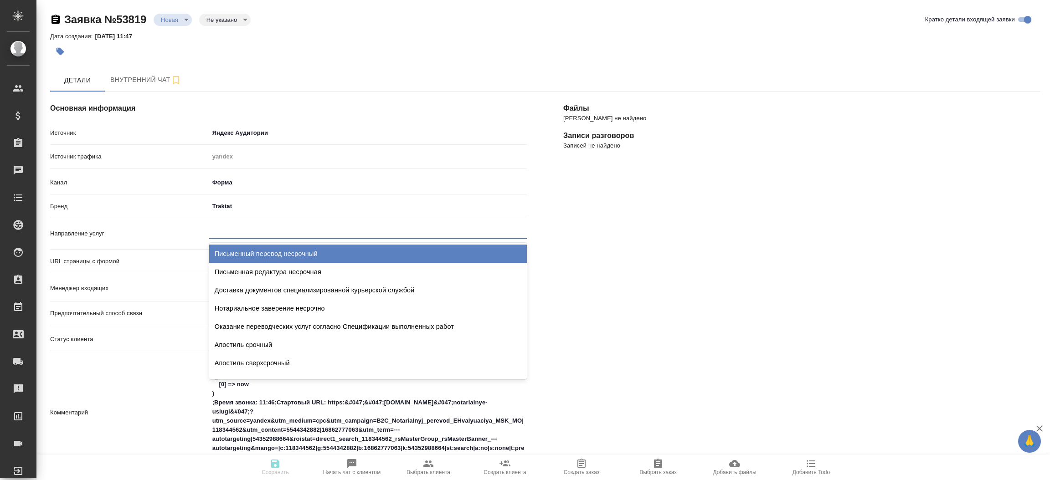
click at [247, 229] on div at bounding box center [368, 229] width 318 height 13
click at [255, 257] on div "Письменный перевод несрочный" at bounding box center [368, 254] width 318 height 18
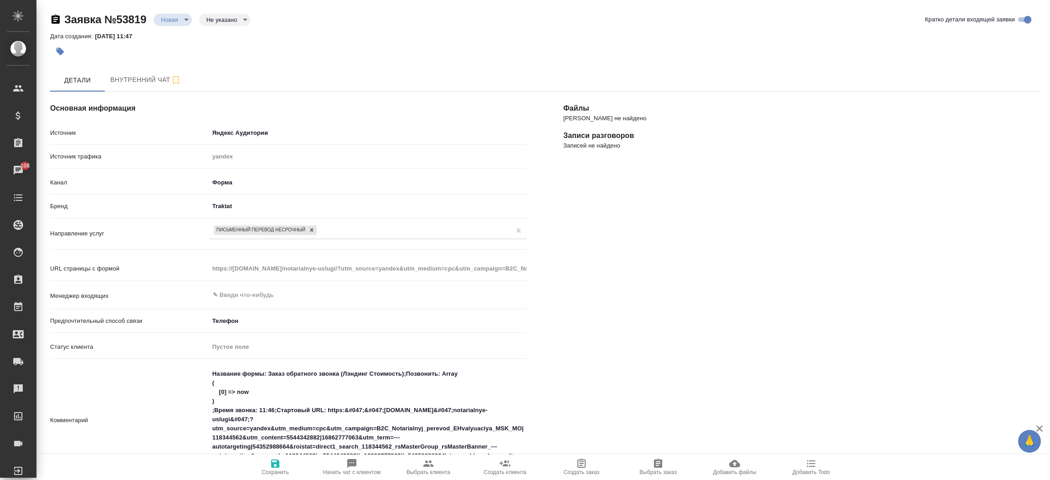
type textarea "x"
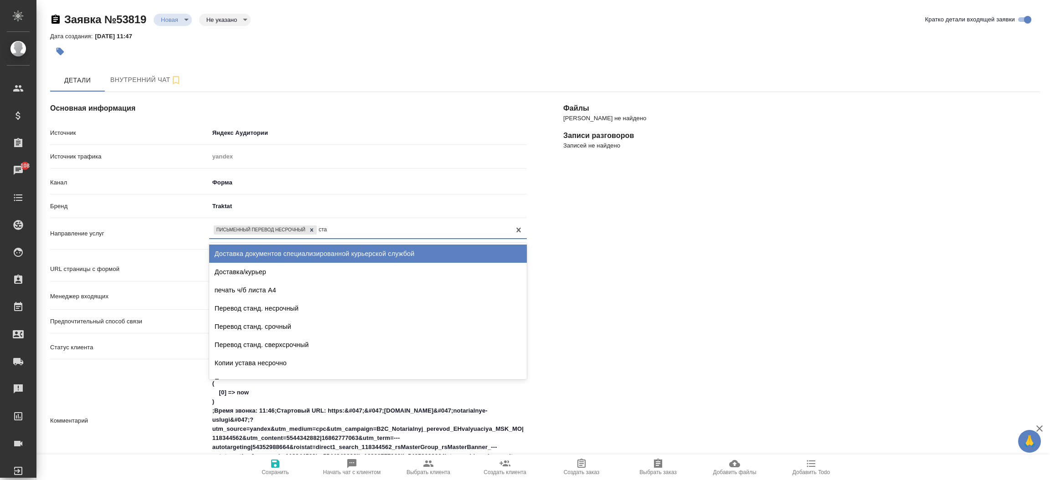
type input "стан"
click at [331, 247] on div "Перевод станд. несрочный" at bounding box center [368, 254] width 318 height 18
type textarea "x"
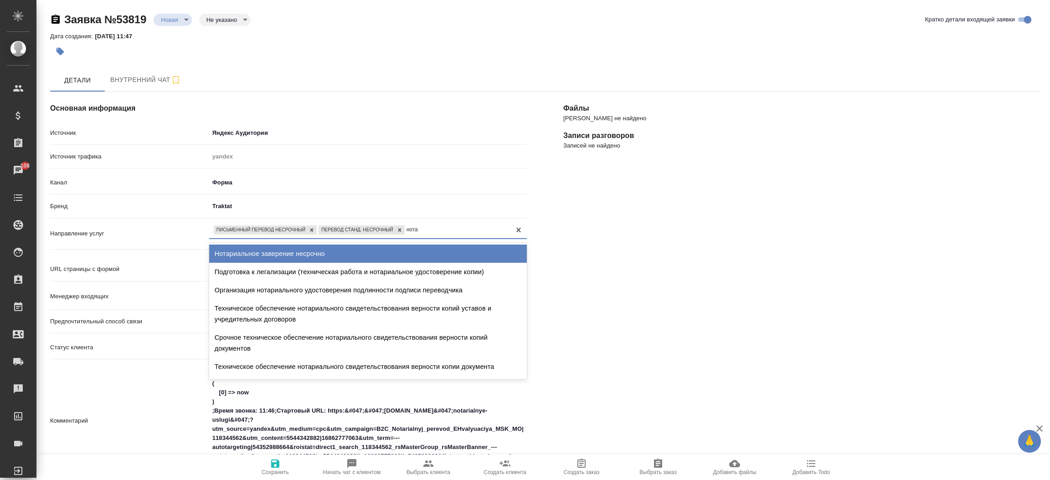
type input "нотар"
click at [331, 247] on div "Нотариальное заверение несрочно" at bounding box center [368, 254] width 318 height 18
type textarea "x"
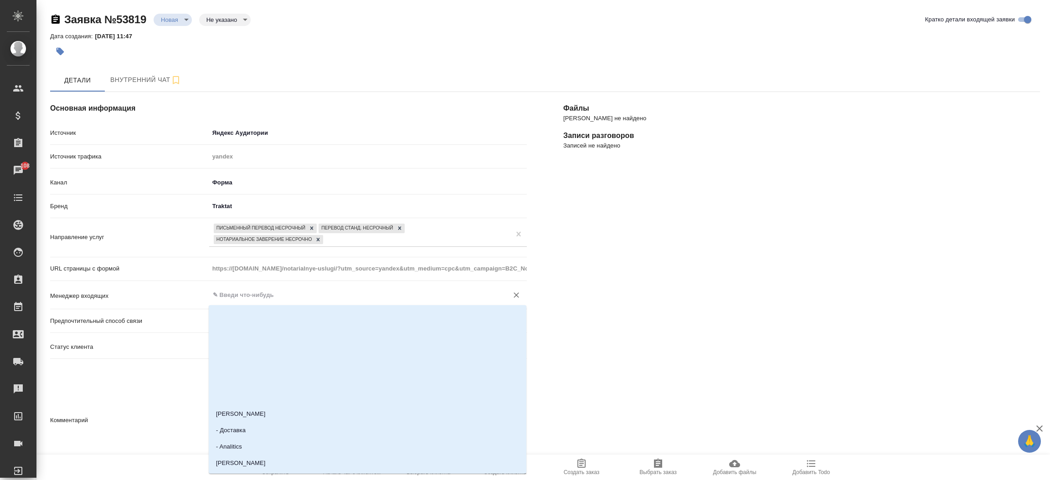
click at [377, 290] on input "text" at bounding box center [353, 295] width 282 height 11
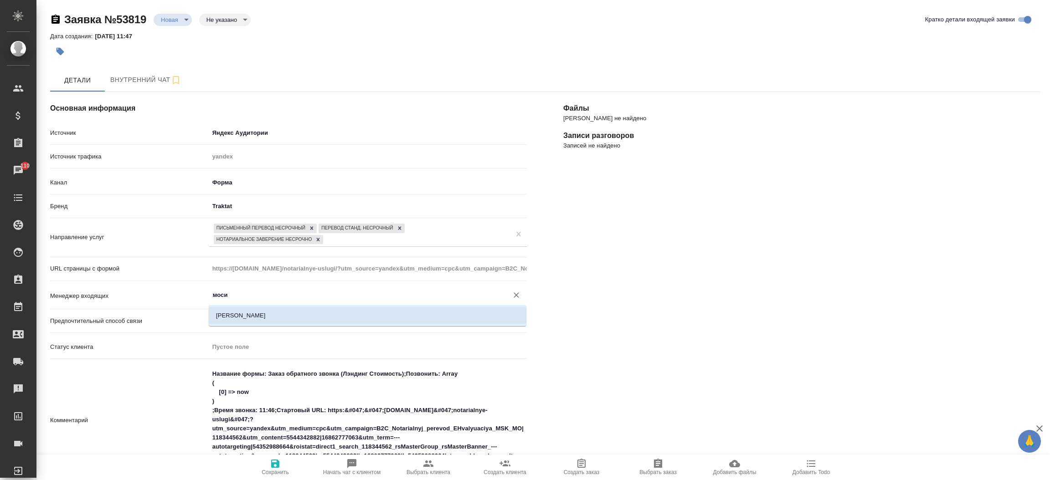
click at [342, 319] on li "[PERSON_NAME]" at bounding box center [368, 316] width 318 height 16
type input "[PERSON_NAME]"
type textarea "x"
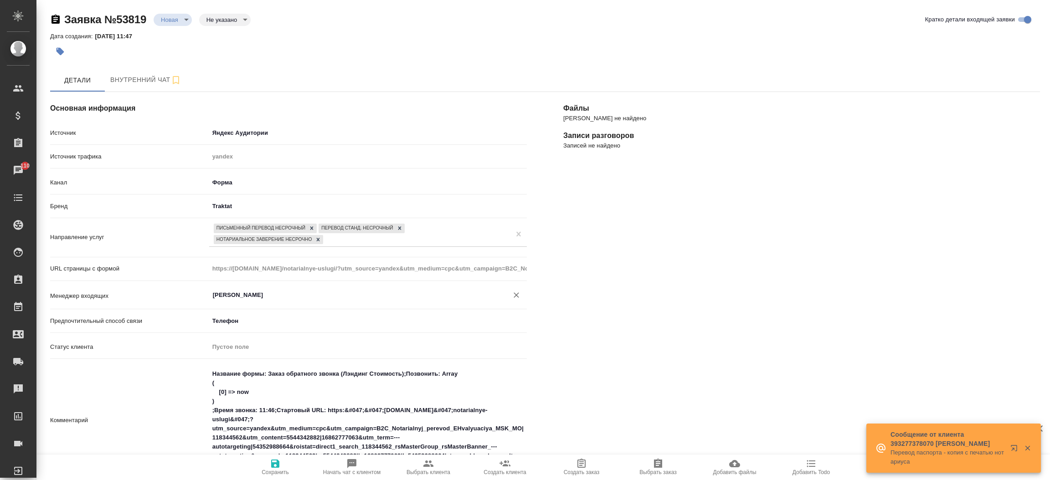
type input "[PERSON_NAME]"
click at [721, 193] on div "Файлы Файлов не найдено Записи разговоров Записей не найдено" at bounding box center [801, 414] width 513 height 681
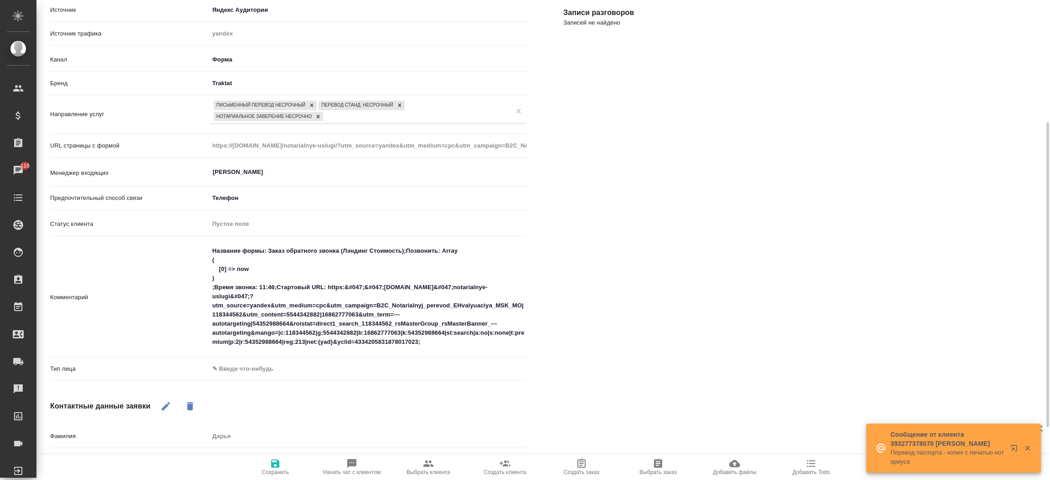
scroll to position [205, 0]
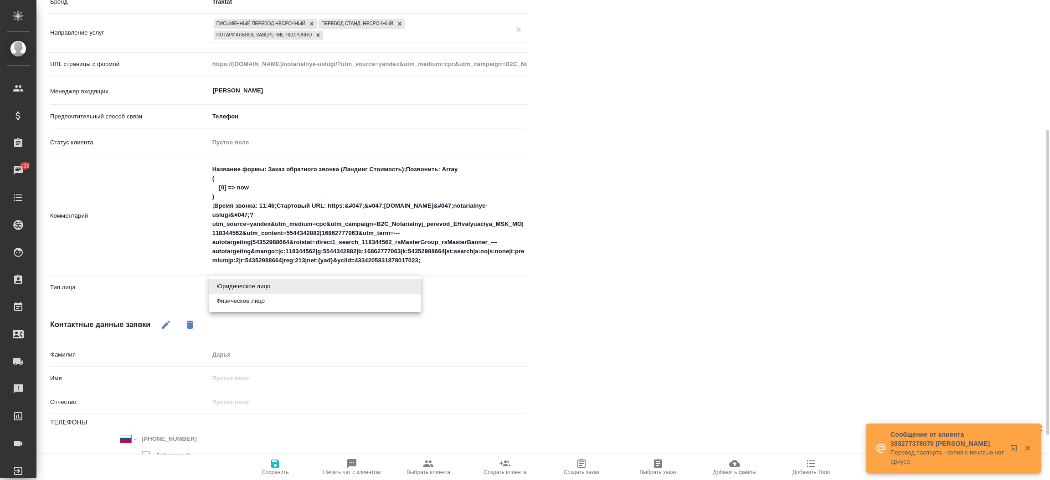
click at [346, 283] on body "🙏 .cls-1 fill:#fff; AWATERA Прутько Ирина i.prutko Клиенты Спецификации Заказы …" at bounding box center [525, 240] width 1050 height 480
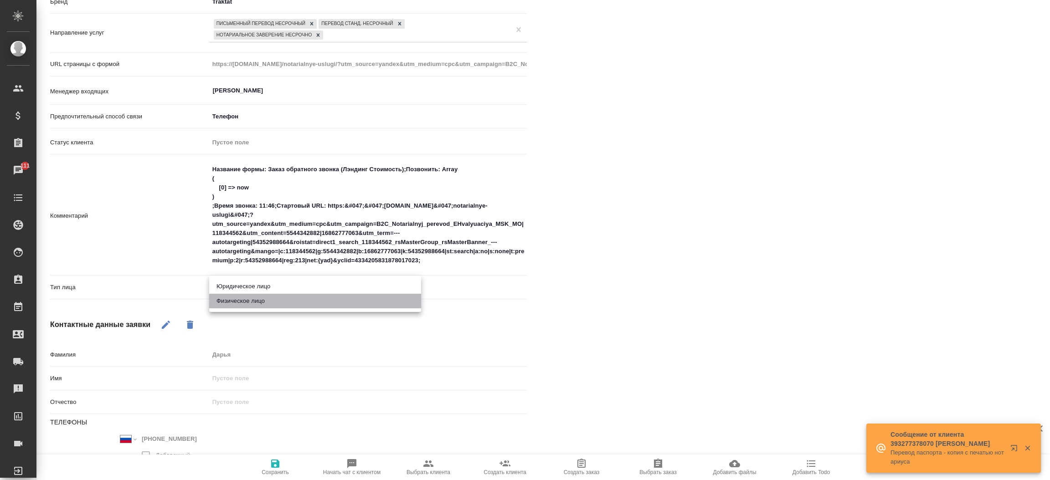
click at [325, 305] on li "Физическое лицо" at bounding box center [315, 301] width 212 height 15
type textarea "x"
type input "private"
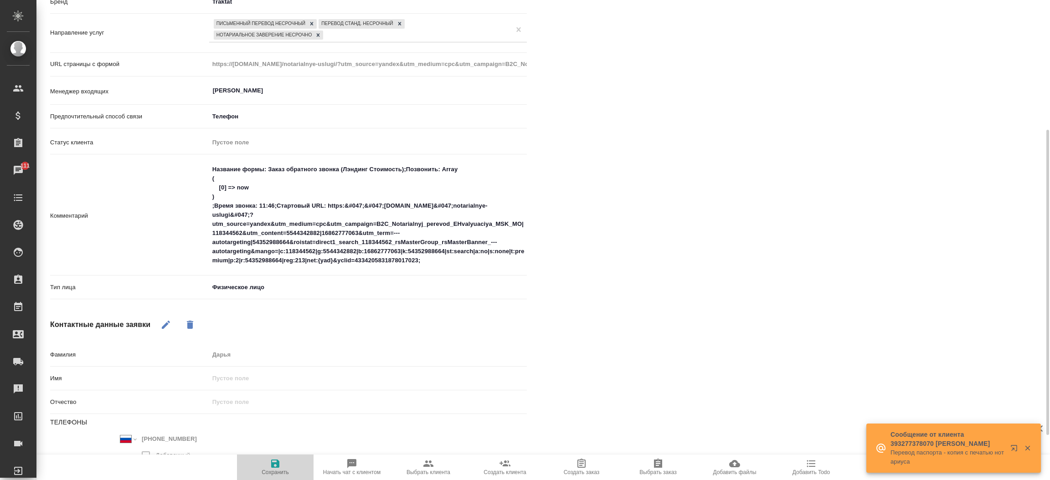
click at [274, 462] on icon "button" at bounding box center [275, 464] width 11 height 11
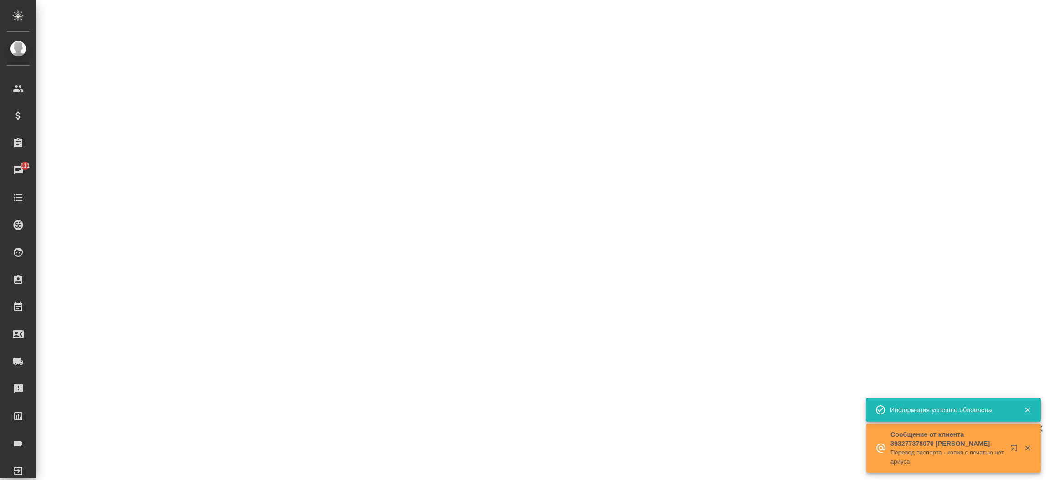
select select "RU"
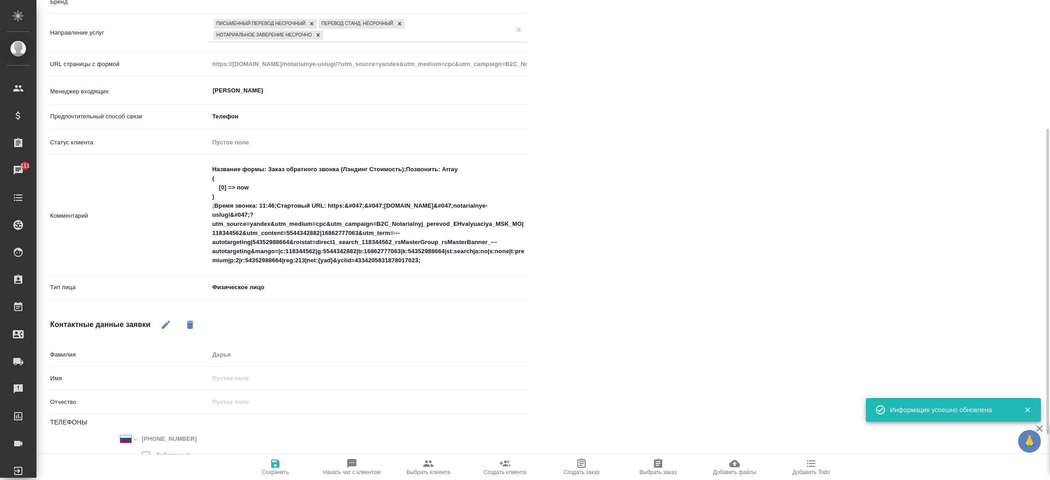
scroll to position [204, 0]
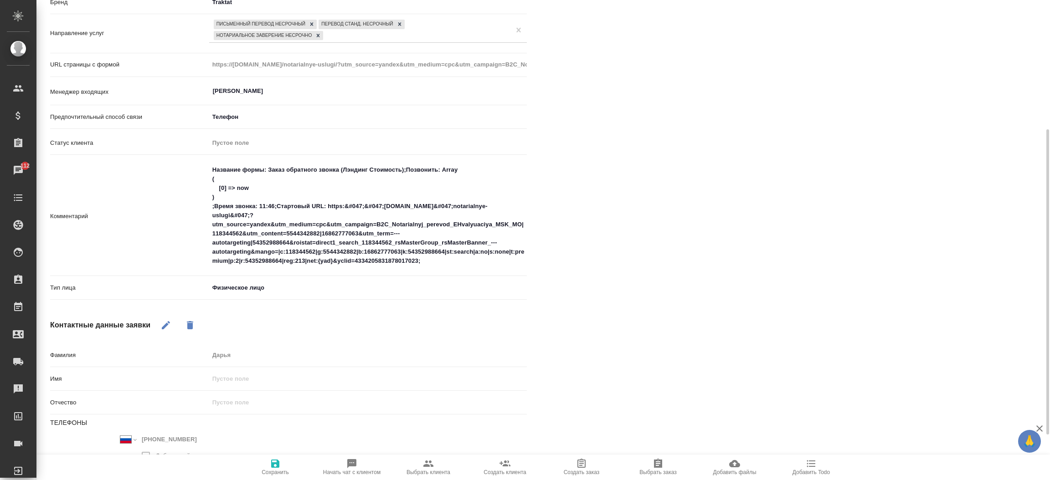
type textarea "x"
click at [269, 458] on button "Сохранить" at bounding box center [275, 468] width 77 height 26
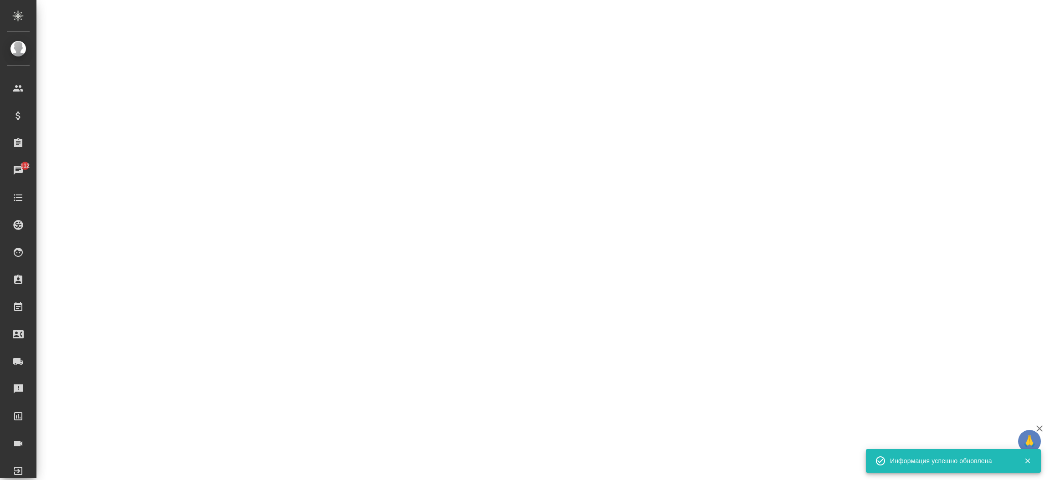
select select "RU"
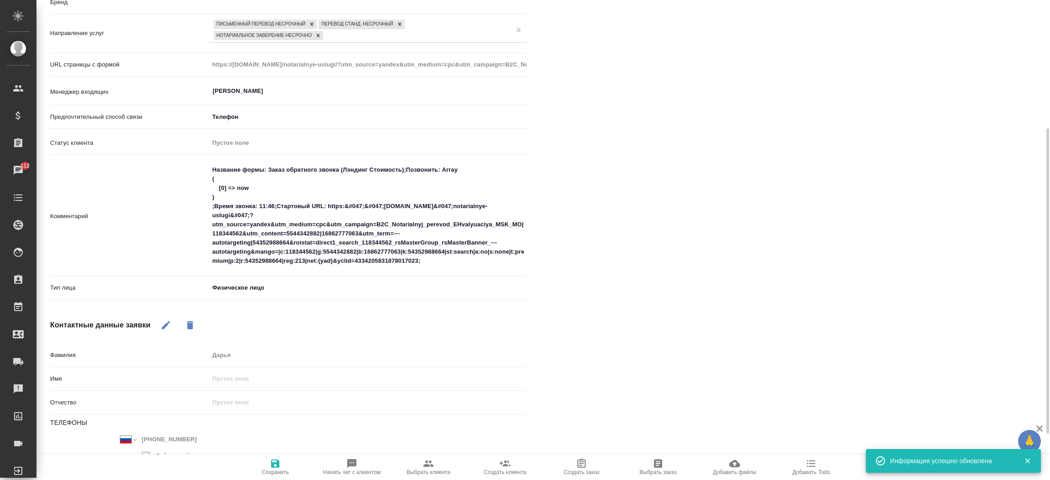
scroll to position [204, 0]
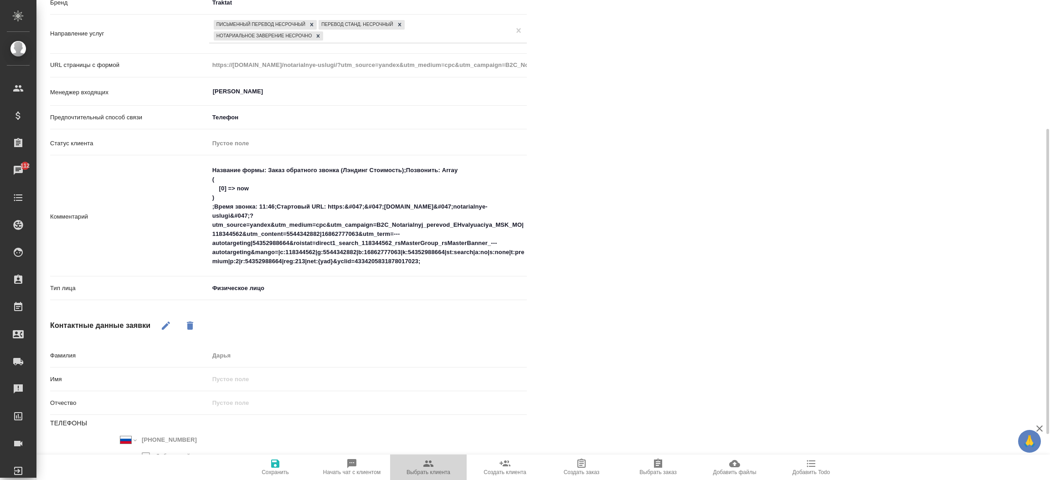
click at [414, 466] on span "Выбрать клиента" at bounding box center [429, 467] width 66 height 17
type textarea "x"
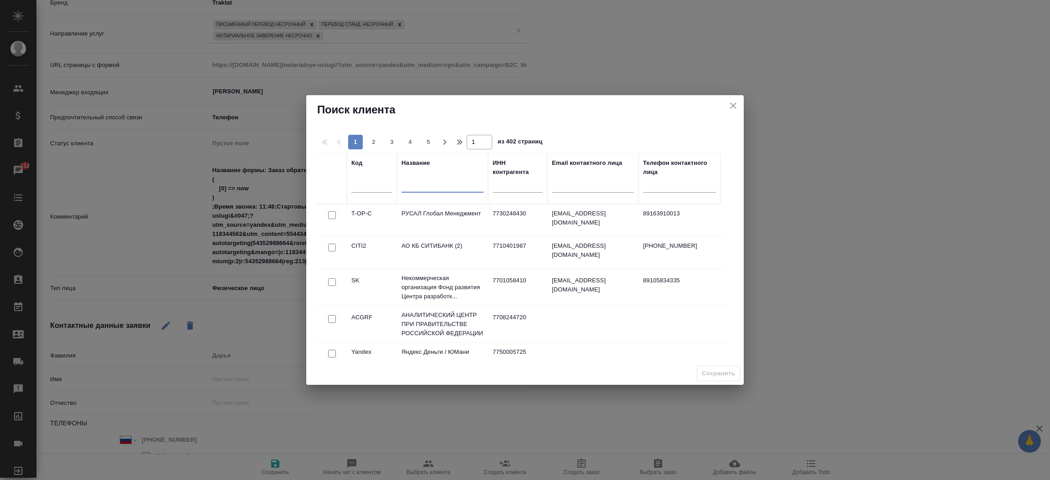
click at [430, 189] on input "text" at bounding box center [443, 186] width 82 height 11
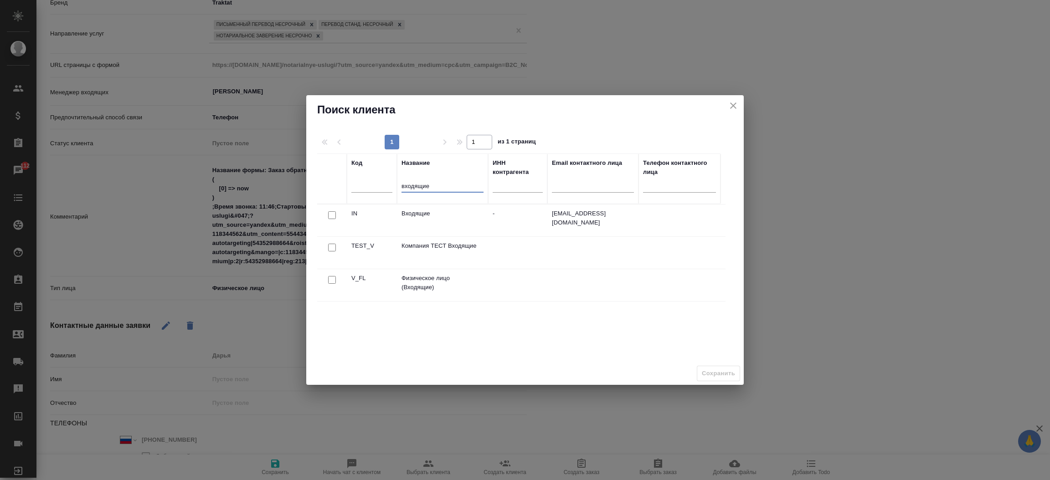
type input "входящие"
click at [328, 219] on input "checkbox" at bounding box center [332, 215] width 8 height 8
checkbox input "true"
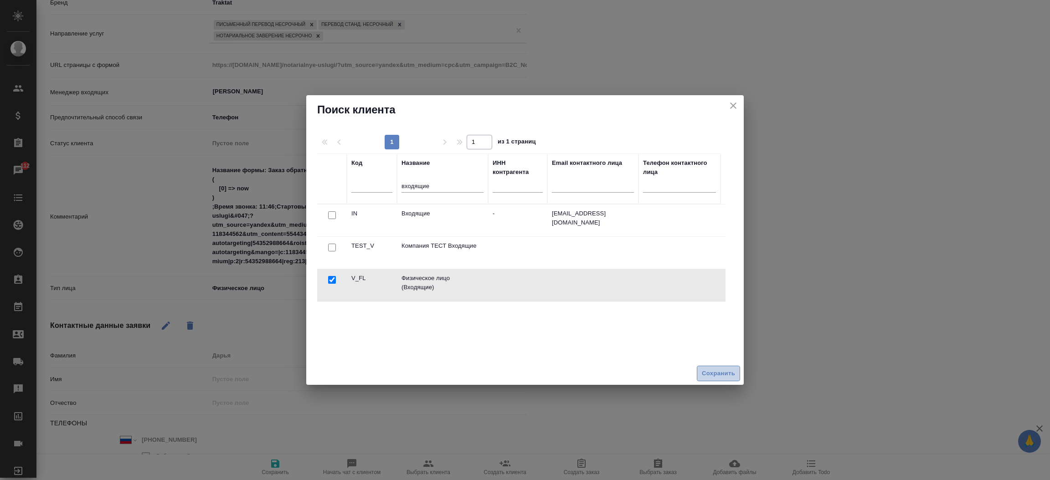
click at [711, 376] on span "Сохранить" at bounding box center [718, 374] width 33 height 10
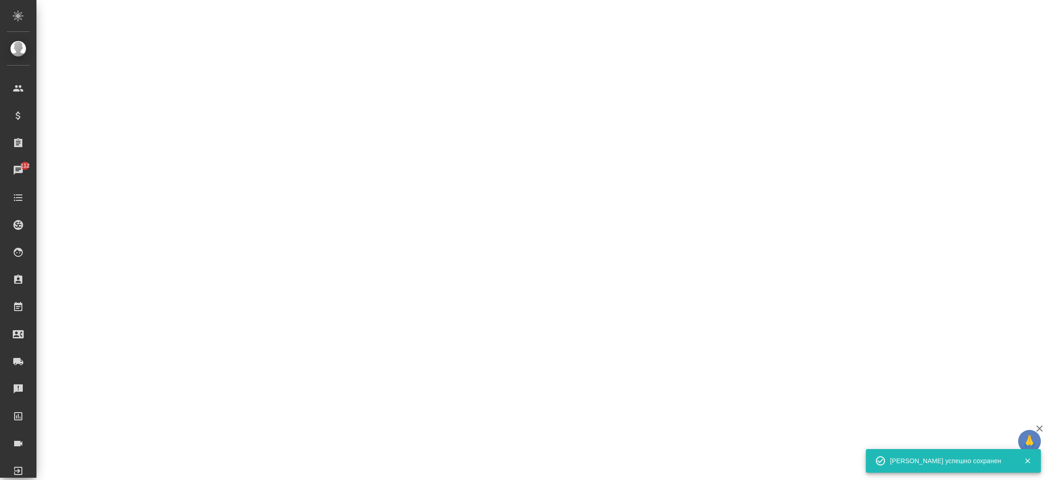
select select "RU"
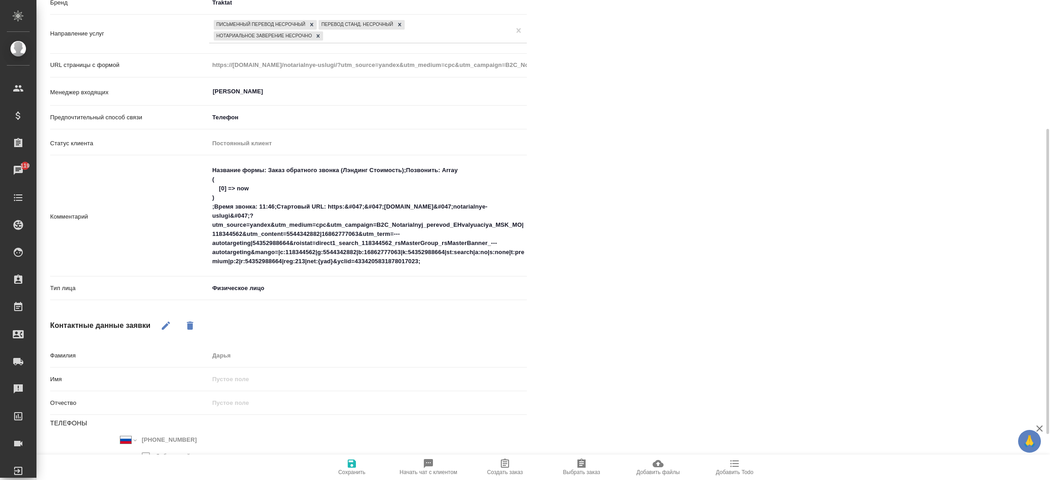
type textarea "x"
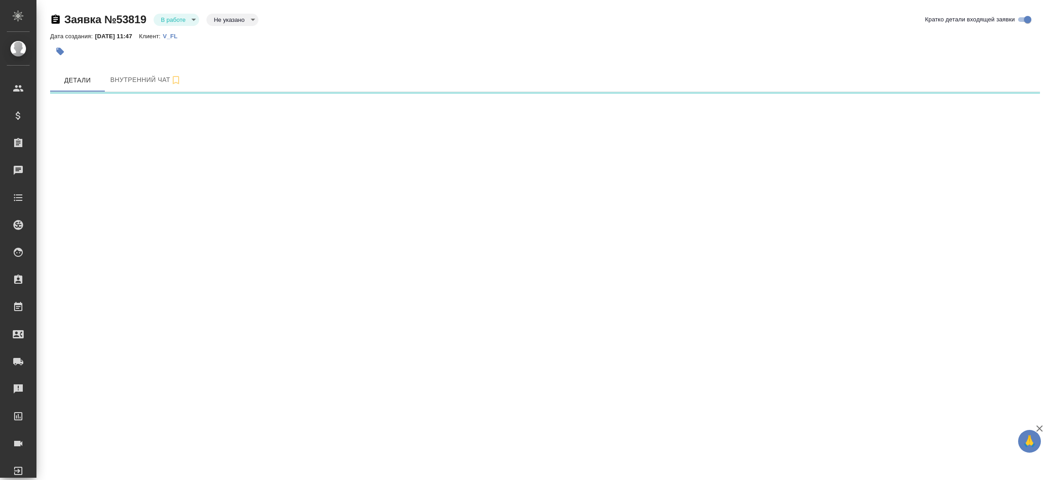
select select "RU"
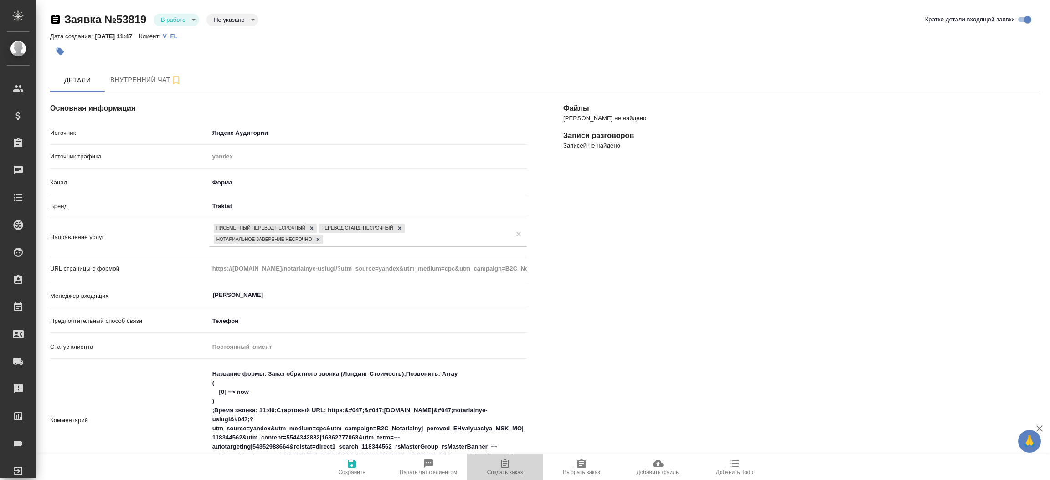
click at [508, 464] on icon "button" at bounding box center [505, 464] width 11 height 11
type textarea "x"
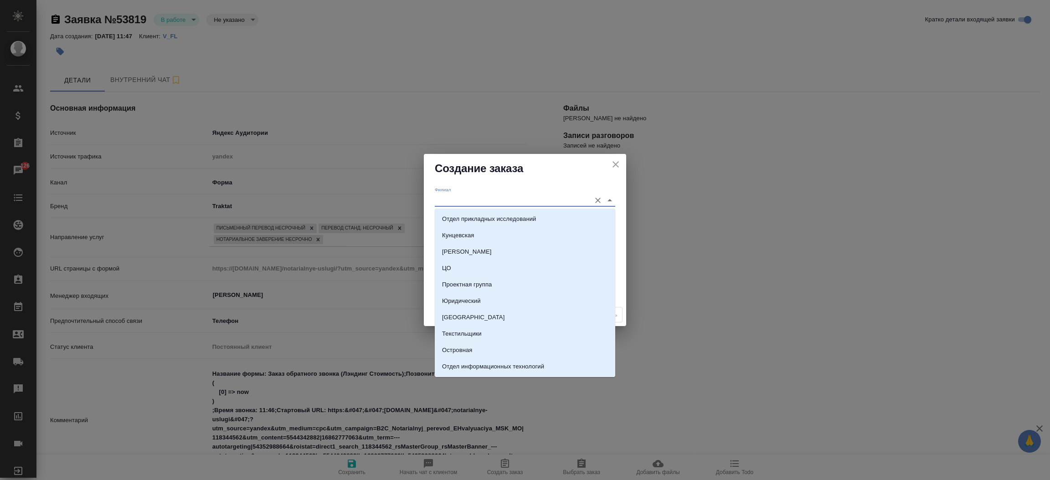
click at [461, 196] on input "Филиал" at bounding box center [510, 200] width 151 height 12
click at [491, 188] on div "Филиал" at bounding box center [525, 197] width 180 height 20
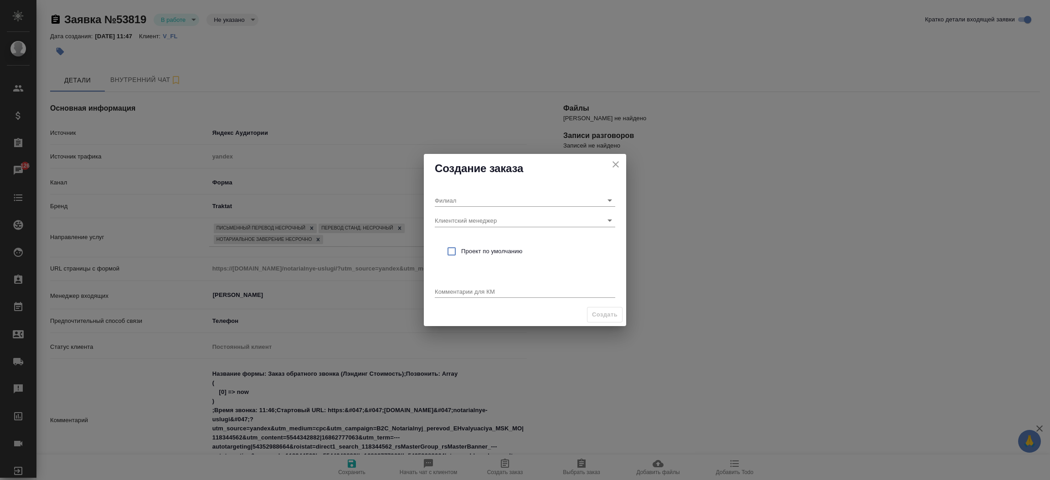
click at [562, 178] on div "Создание заказа" at bounding box center [525, 168] width 202 height 29
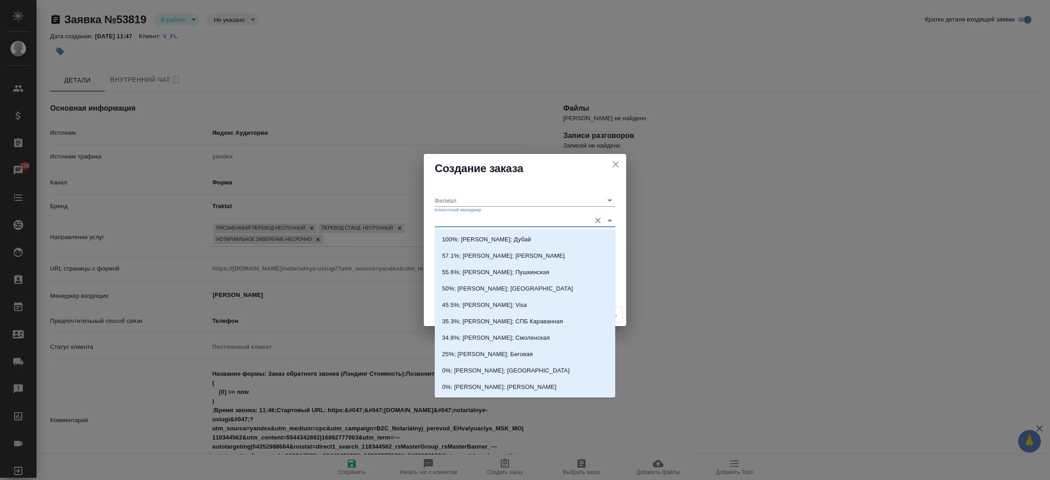
click at [524, 221] on input "Клиентский менеджер" at bounding box center [510, 220] width 151 height 12
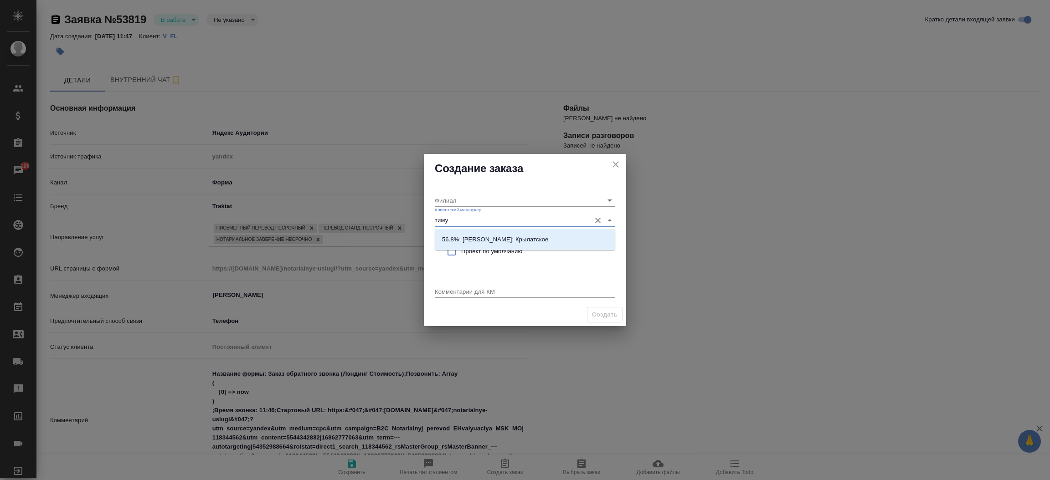
type input "тимур"
click at [519, 233] on li "56.8%; Касымов Тимур; Крылатское" at bounding box center [525, 240] width 180 height 16
type input "Крылатское"
type input "56.8%; Касымов Тимур; Крылатское"
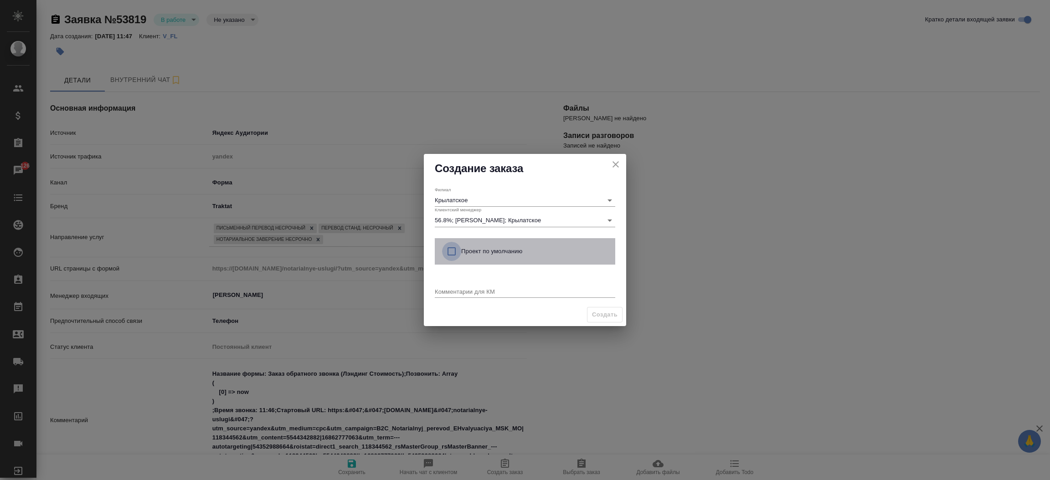
click at [454, 251] on input "checkbox" at bounding box center [451, 251] width 19 height 19
checkbox input "true"
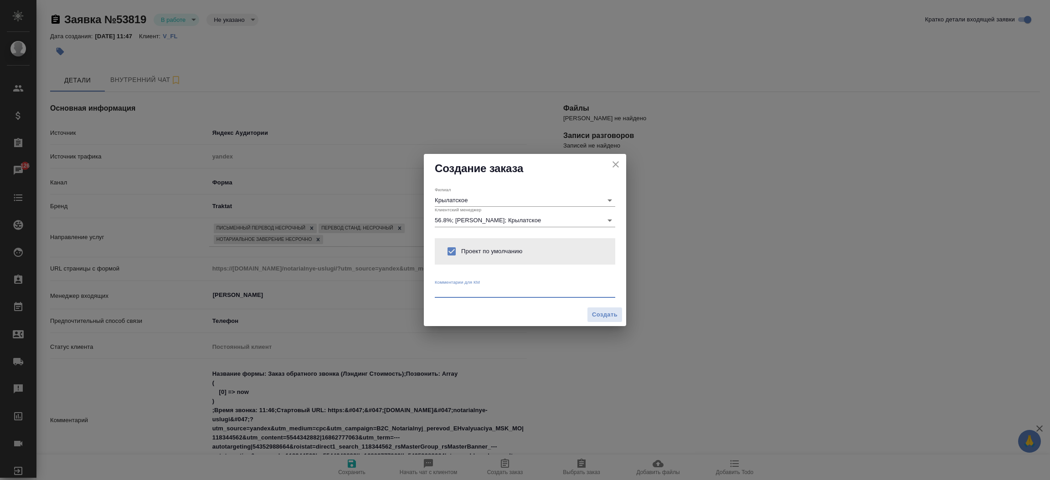
click at [445, 292] on textarea at bounding box center [525, 291] width 180 height 7
type textarea "от КВ: на англ и нз. расчет на почту."
click at [603, 312] on span "Создать" at bounding box center [605, 315] width 26 height 10
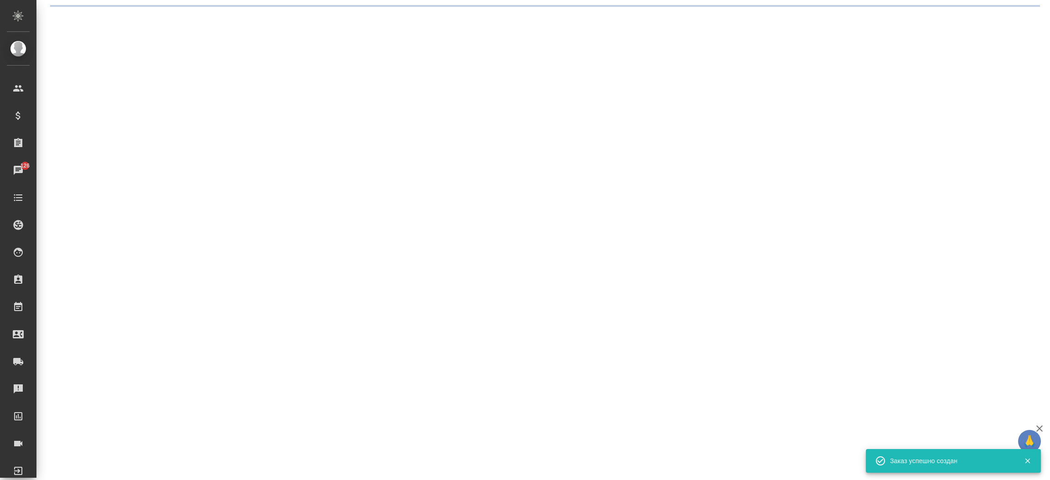
select select "RU"
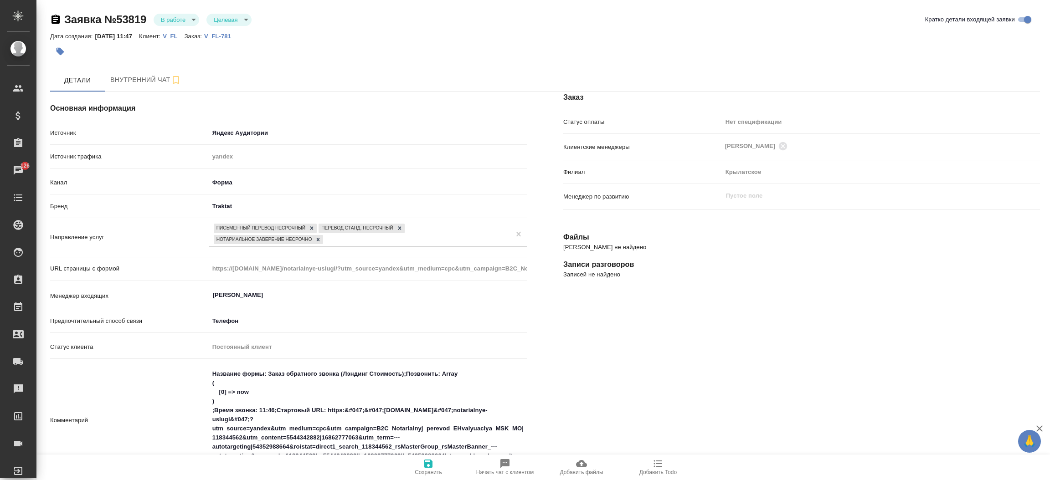
type textarea "x"
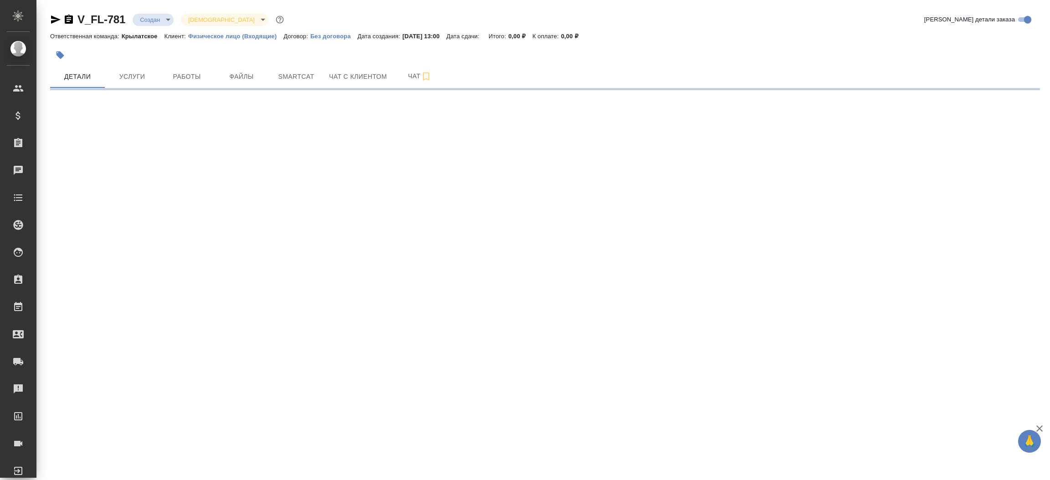
select select "RU"
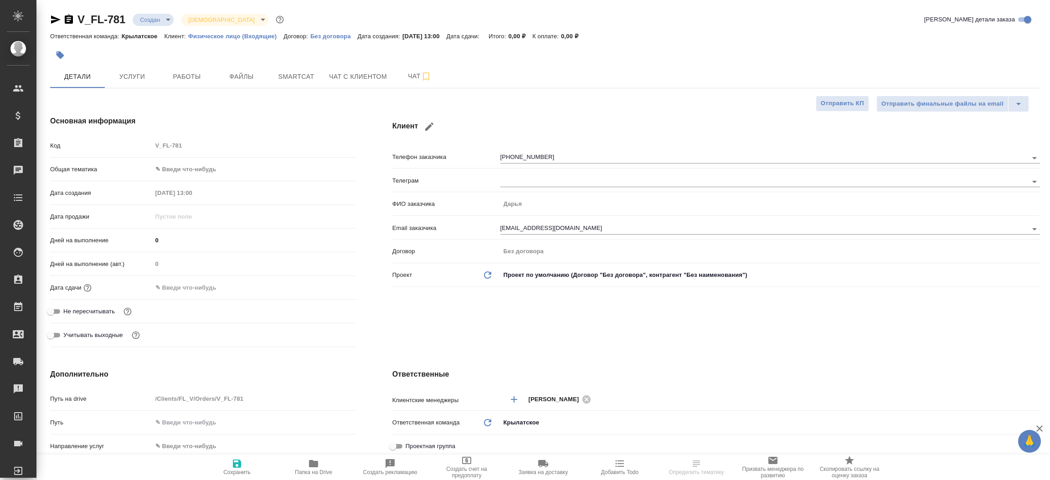
type textarea "x"
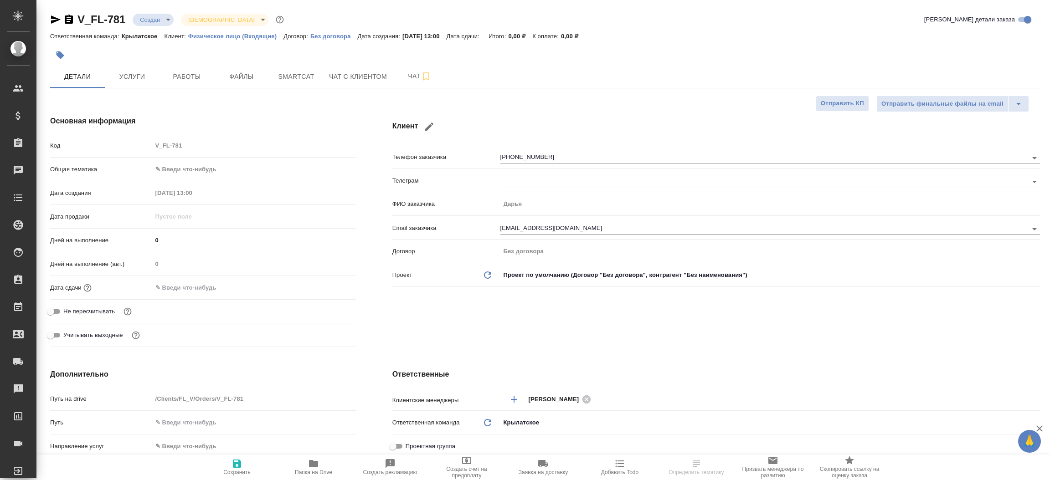
type textarea "x"
click at [242, 75] on span "Файлы" at bounding box center [242, 76] width 44 height 11
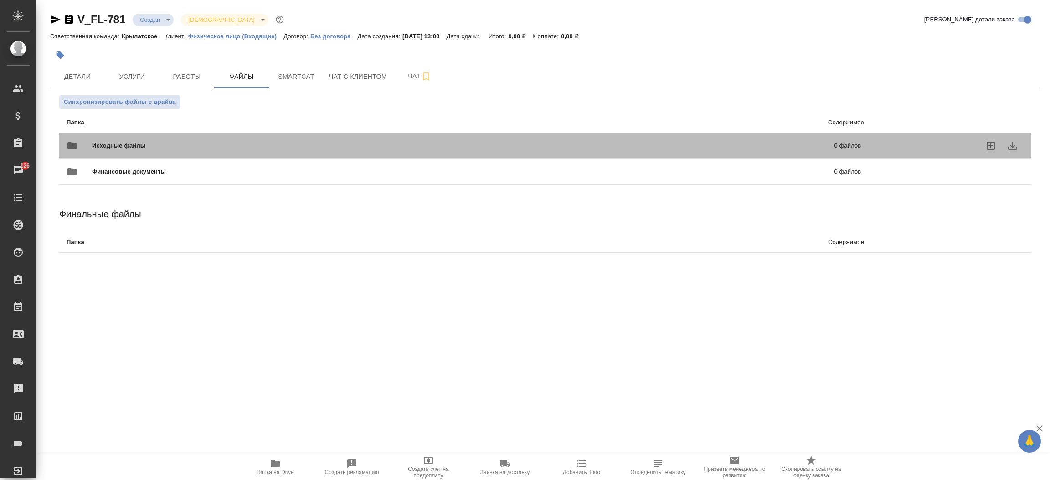
click at [115, 147] on span "Исходные файлы" at bounding box center [291, 145] width 398 height 9
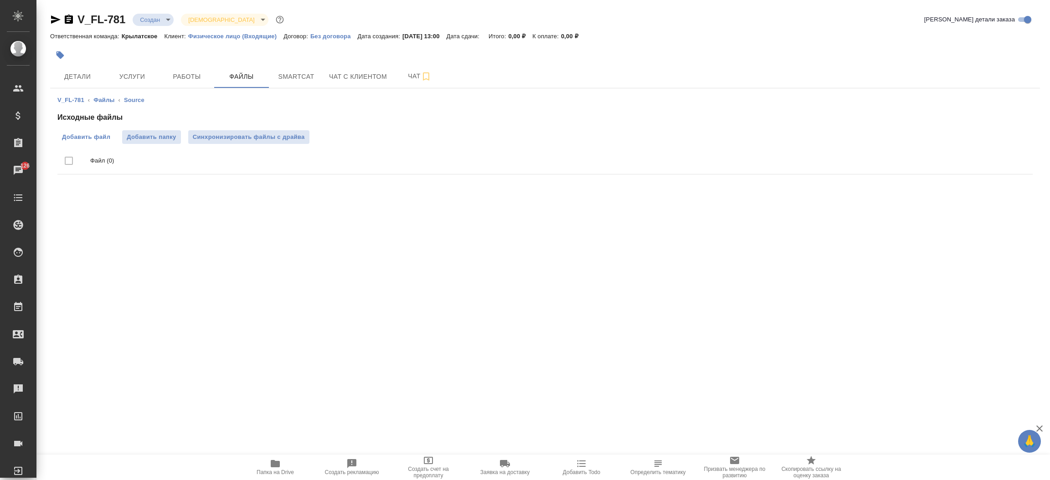
click at [89, 137] on span "Добавить файл" at bounding box center [86, 137] width 48 height 9
click at [0, 0] on input "Добавить файл" at bounding box center [0, 0] width 0 height 0
click at [81, 72] on span "Детали" at bounding box center [78, 76] width 44 height 11
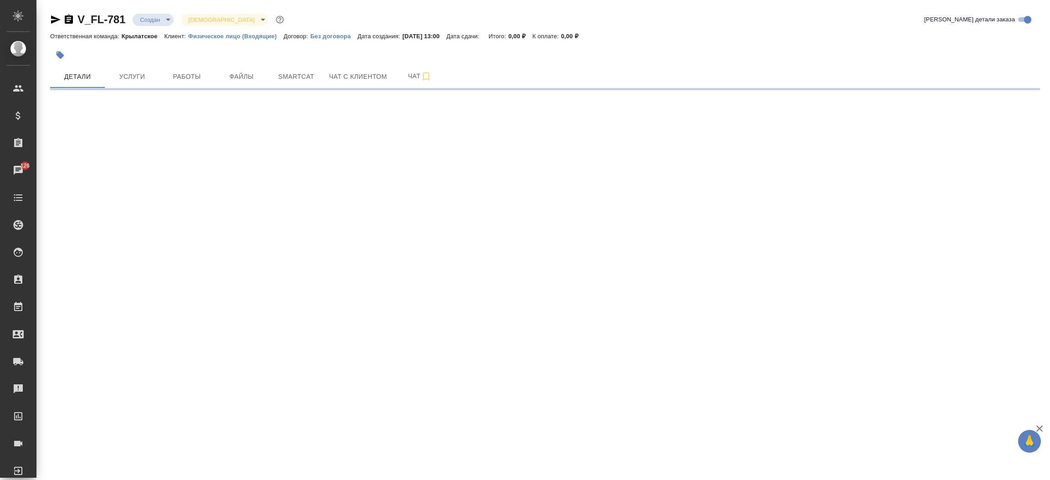
select select "RU"
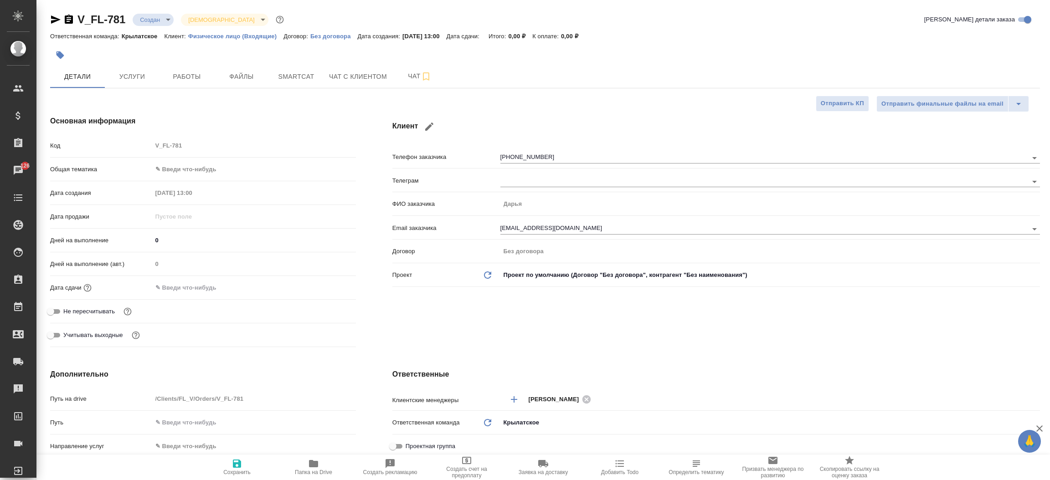
type textarea "x"
click at [55, 18] on icon "button" at bounding box center [56, 19] width 10 height 8
type textarea "x"
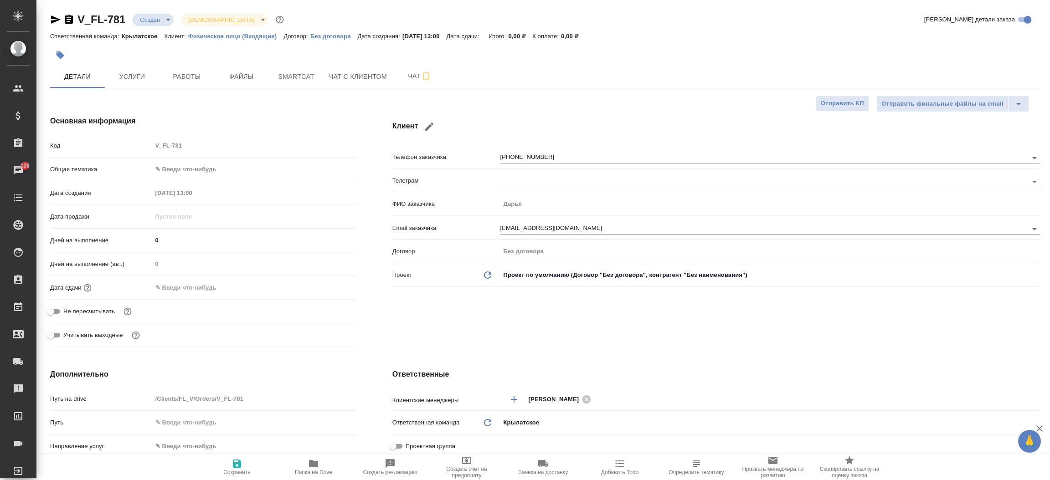
type textarea "x"
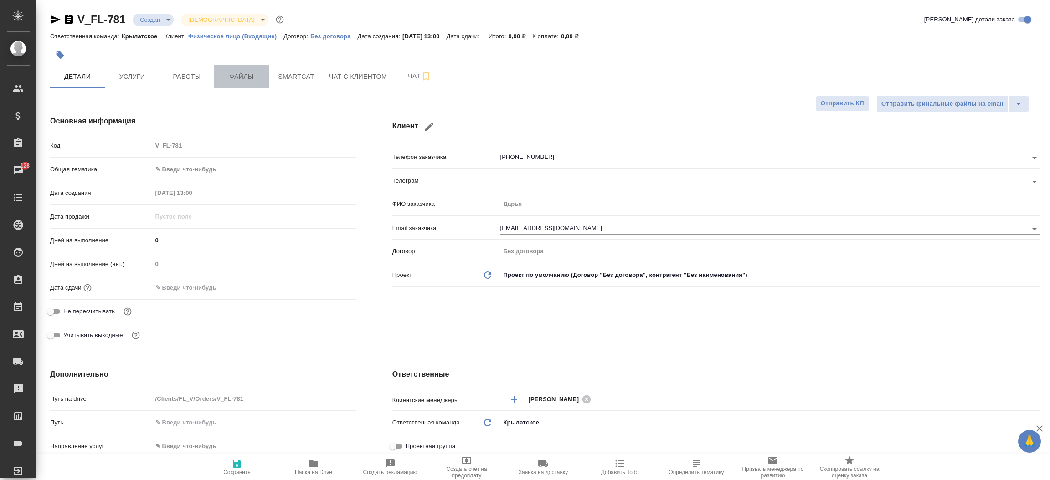
click at [253, 76] on span "Файлы" at bounding box center [242, 76] width 44 height 11
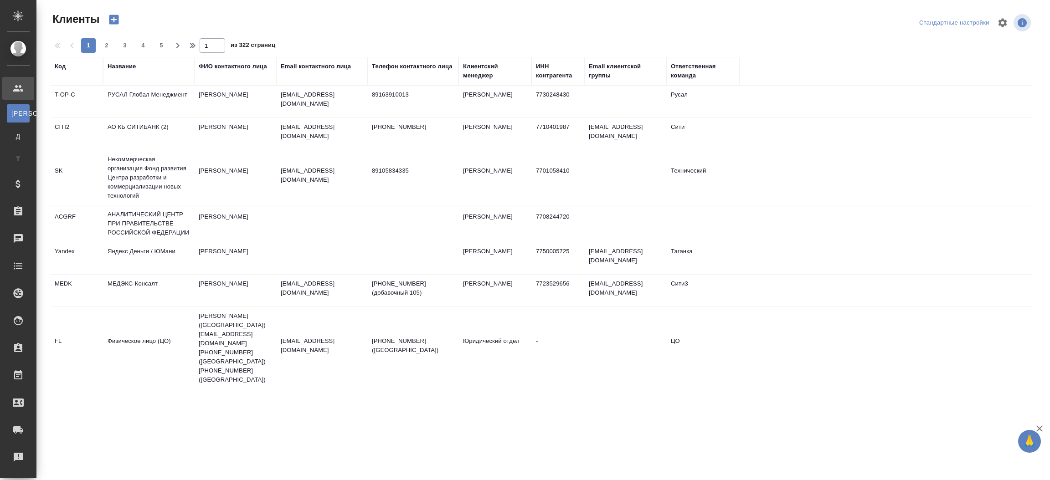
select select "RU"
click at [135, 66] on div "Название" at bounding box center [122, 66] width 28 height 9
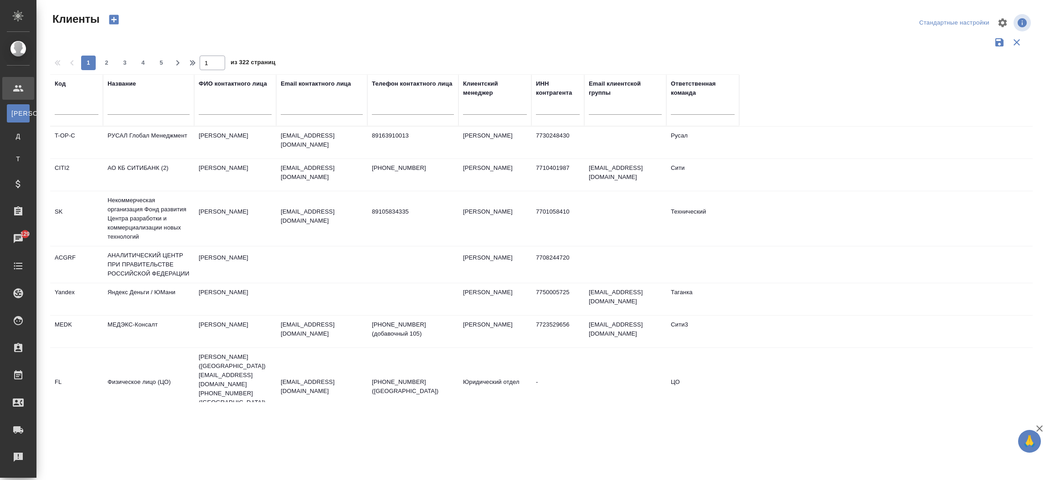
click at [137, 104] on div at bounding box center [149, 110] width 82 height 22
click at [137, 104] on input "text" at bounding box center [149, 108] width 82 height 11
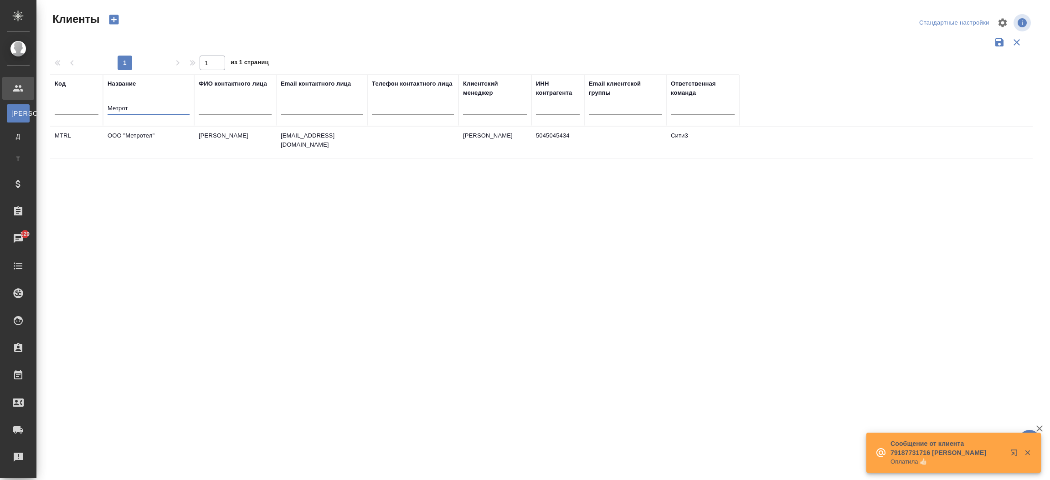
type input "Метрот"
click at [152, 108] on input "Метрот" at bounding box center [149, 108] width 82 height 11
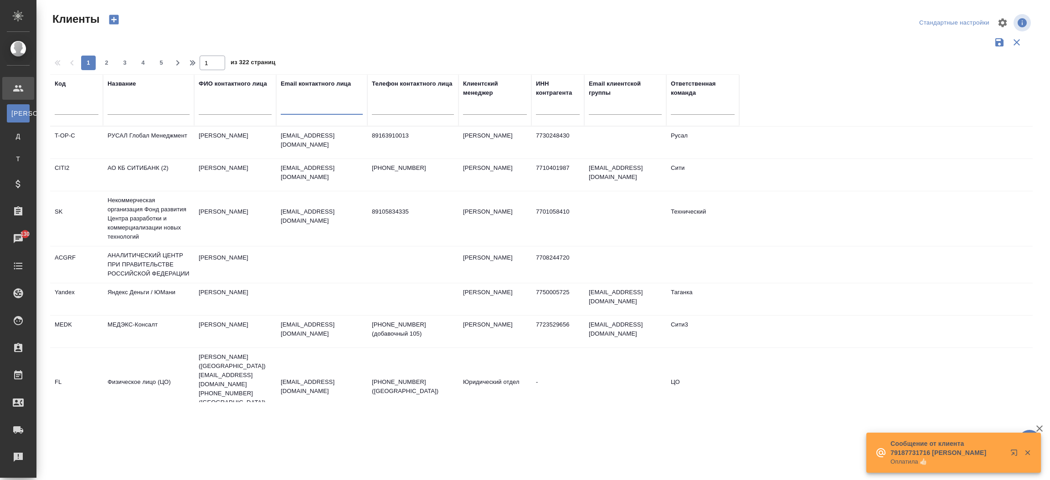
click at [313, 107] on input "text" at bounding box center [322, 108] width 82 height 11
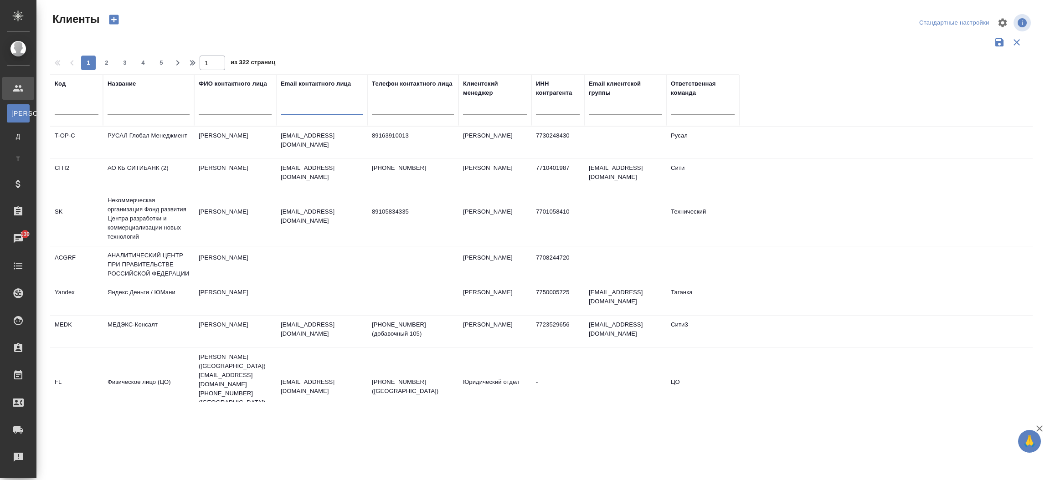
paste input "Ogirya@metrot.ru"
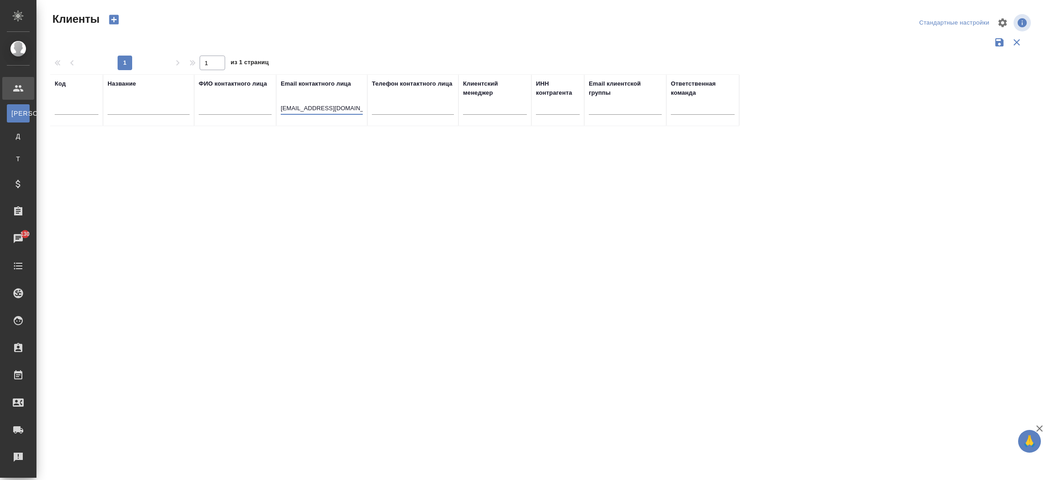
click at [300, 107] on input "Ogirya@metrot.ru" at bounding box center [322, 108] width 82 height 11
type input "metrot.ru"
click at [289, 105] on input "metrot.ru" at bounding box center [322, 108] width 82 height 11
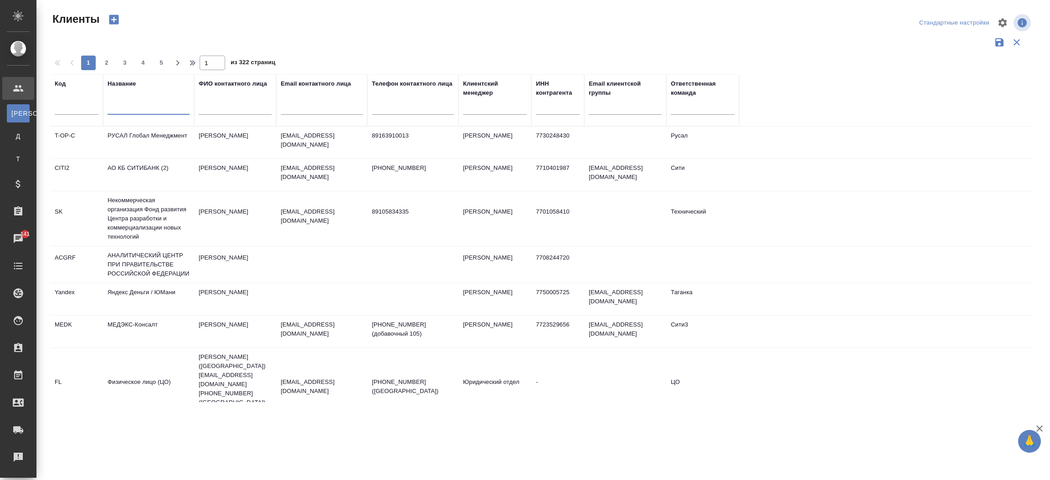
click at [134, 103] on input "text" at bounding box center [149, 108] width 82 height 11
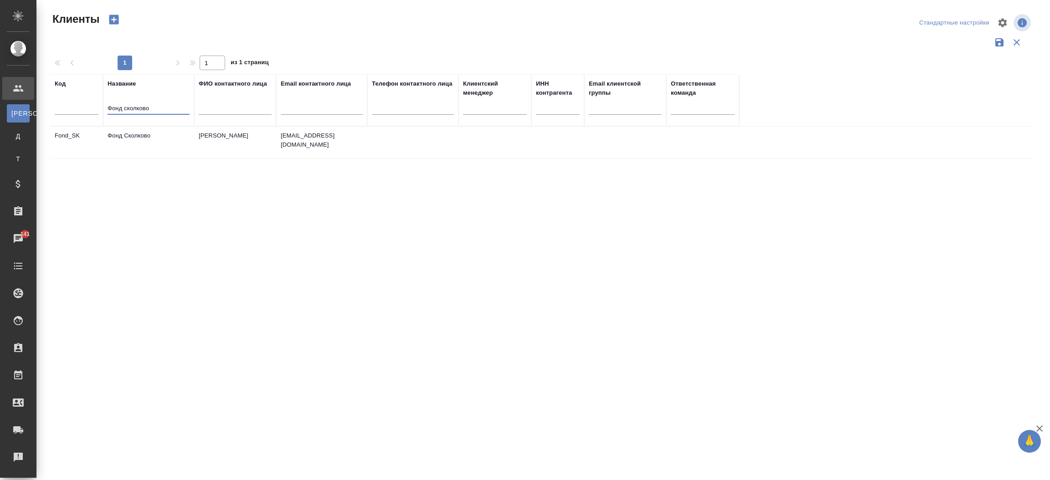
type input "Фонд сколково"
click at [138, 140] on td "Фонд Сколково" at bounding box center [148, 143] width 91 height 32
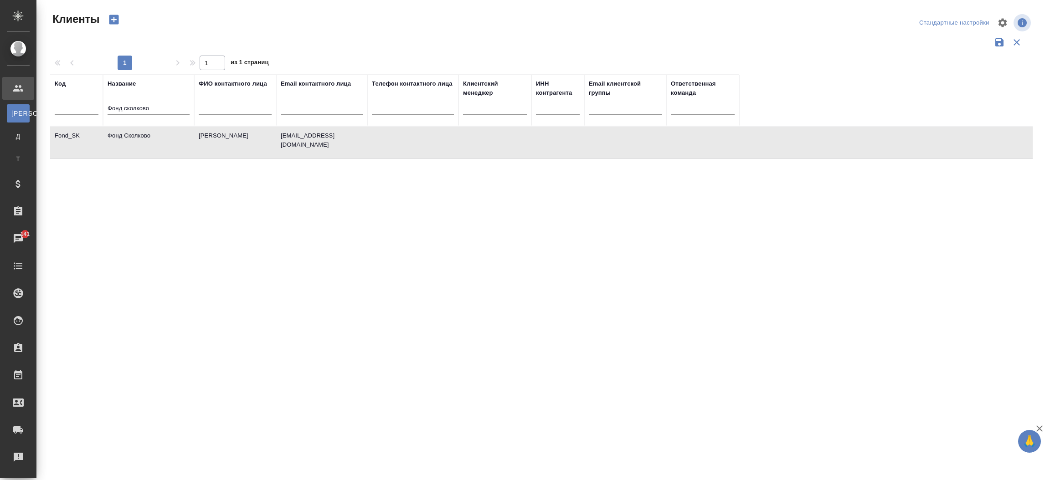
click at [138, 140] on td "Фонд Сколково" at bounding box center [148, 143] width 91 height 32
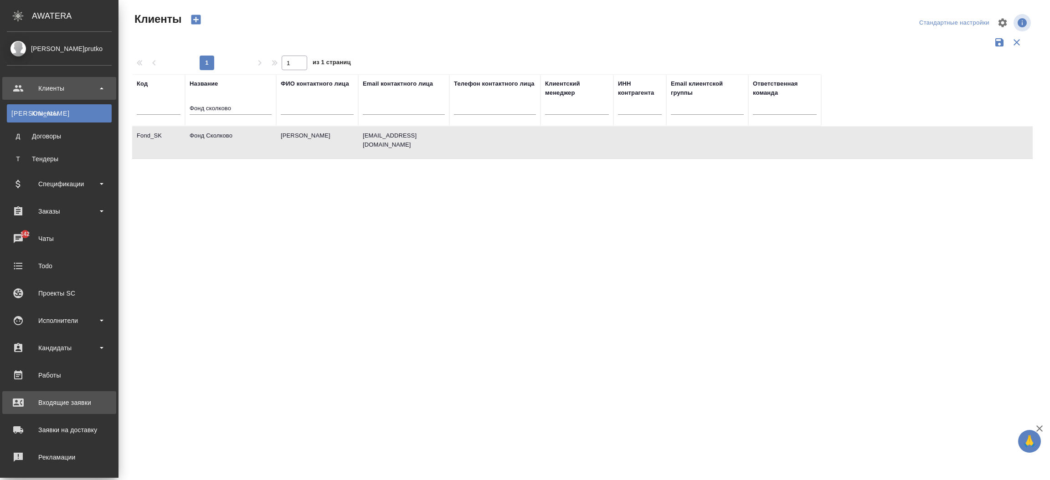
click at [67, 401] on div "Входящие заявки" at bounding box center [59, 403] width 105 height 14
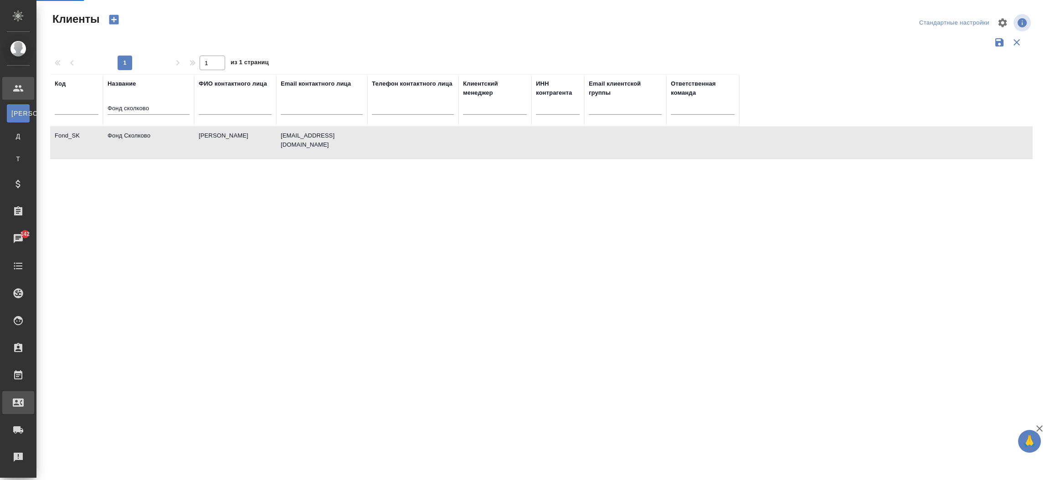
select select "RU"
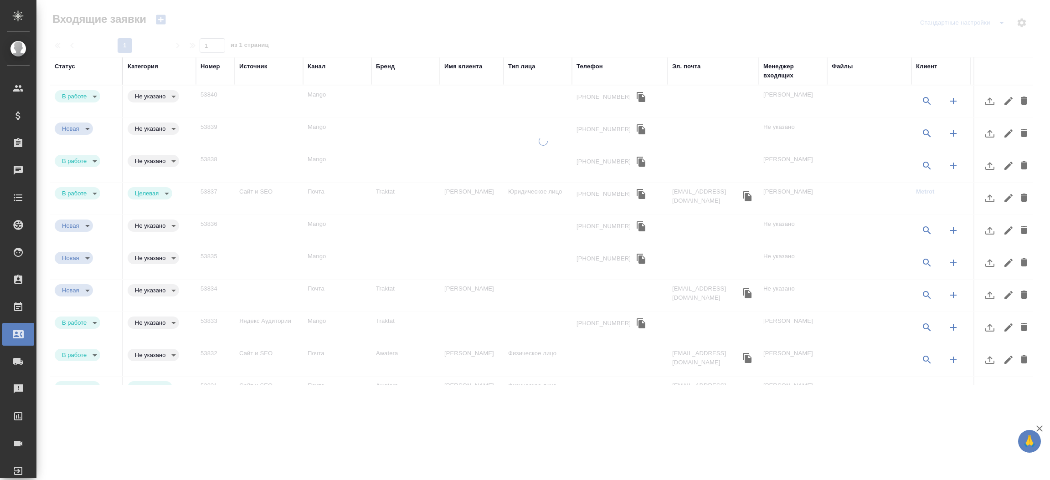
click at [584, 65] on div "Телефон" at bounding box center [590, 66] width 26 height 9
click at [584, 53] on div "1 1 из 1 страниц" at bounding box center [545, 45] width 990 height 15
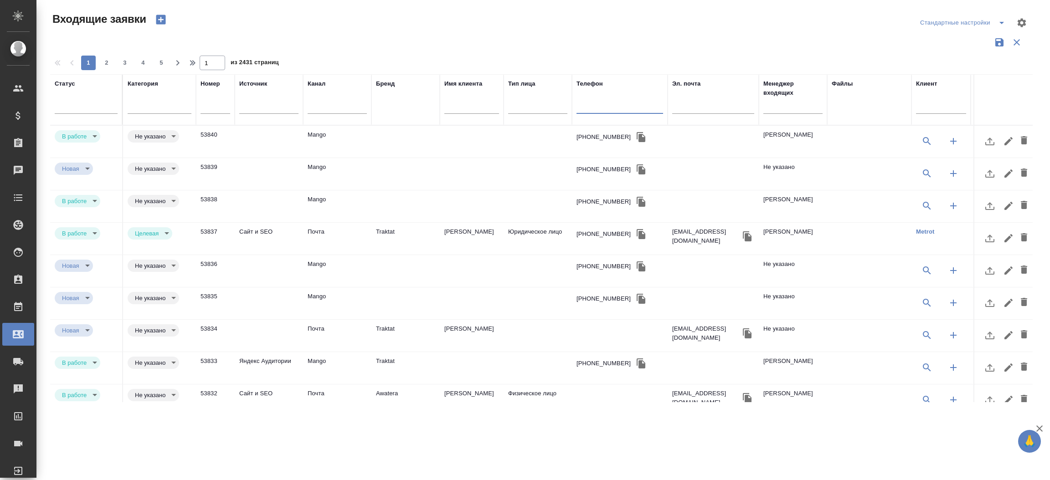
click at [591, 111] on input "text" at bounding box center [620, 107] width 87 height 11
paste input "74959560033"
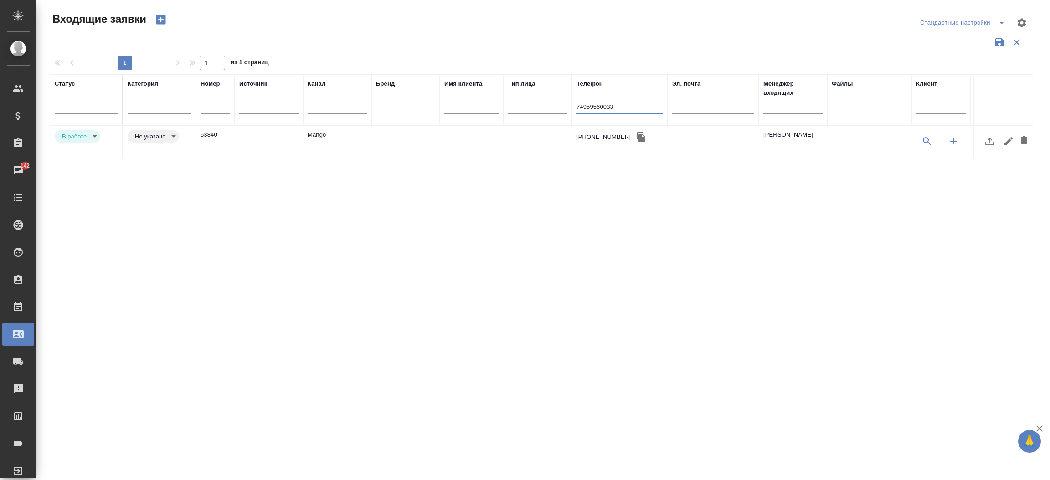
type input "74959560033"
click at [324, 131] on td "Mango" at bounding box center [337, 142] width 68 height 32
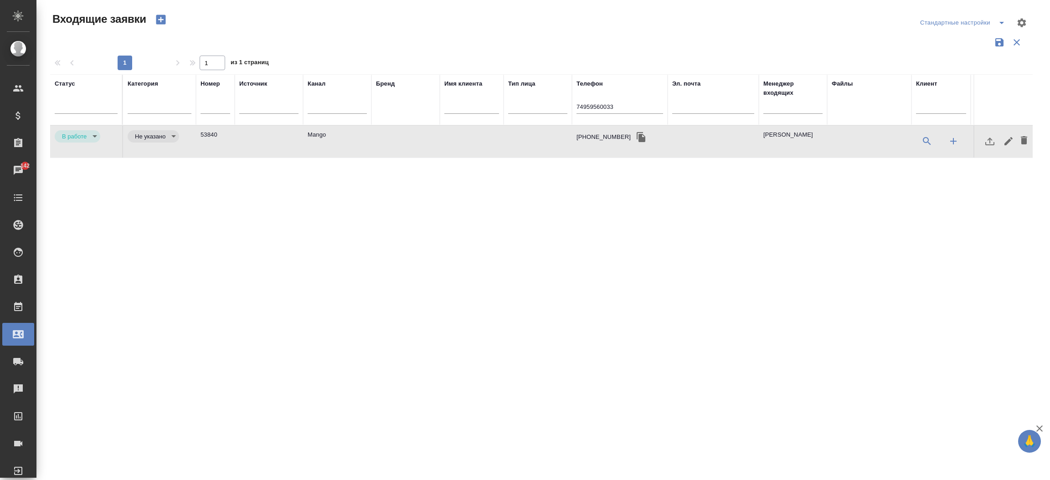
click at [324, 131] on td "Mango" at bounding box center [337, 142] width 68 height 32
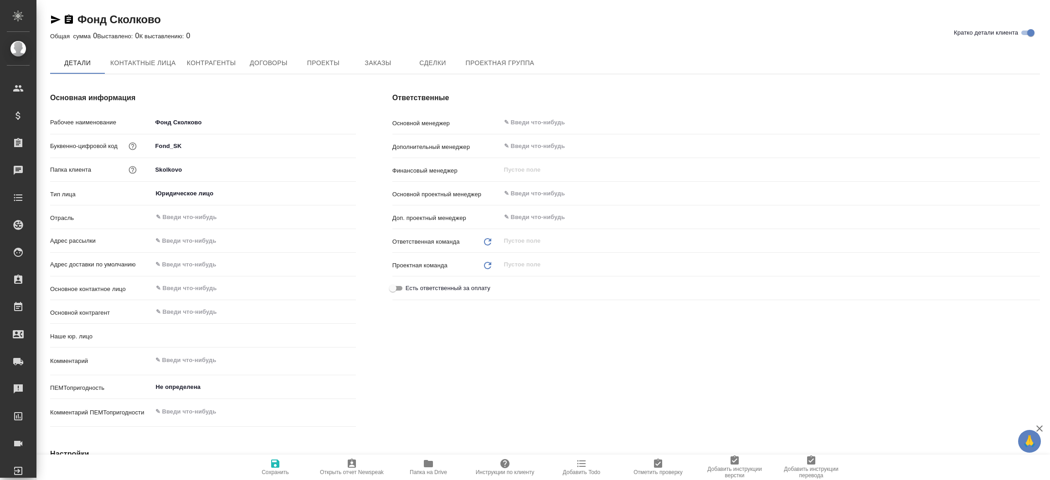
type textarea "x"
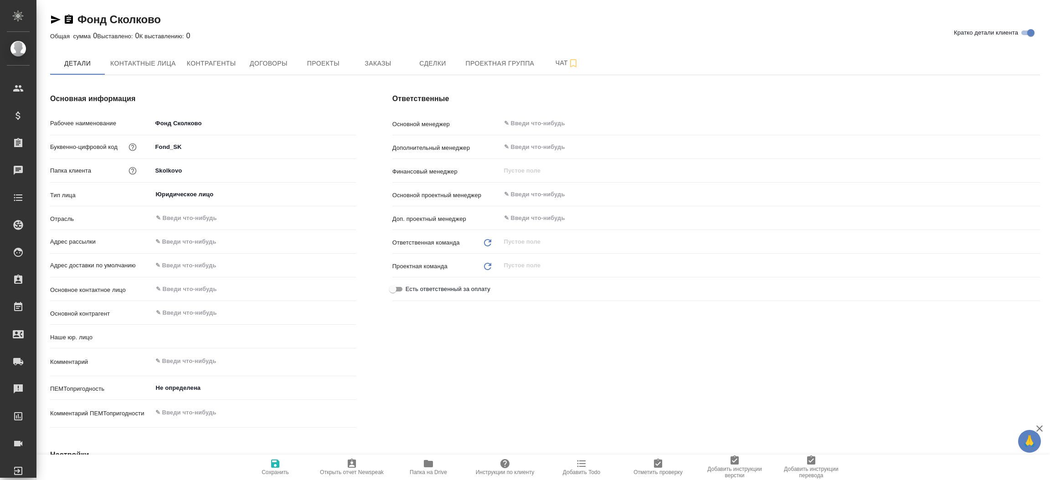
type textarea "x"
click at [391, 76] on div "Ответственные Основной менеджер ​ Дополнительный менеджер ​ Финансовый менеджер…" at bounding box center [716, 262] width 684 height 375
type textarea "x"
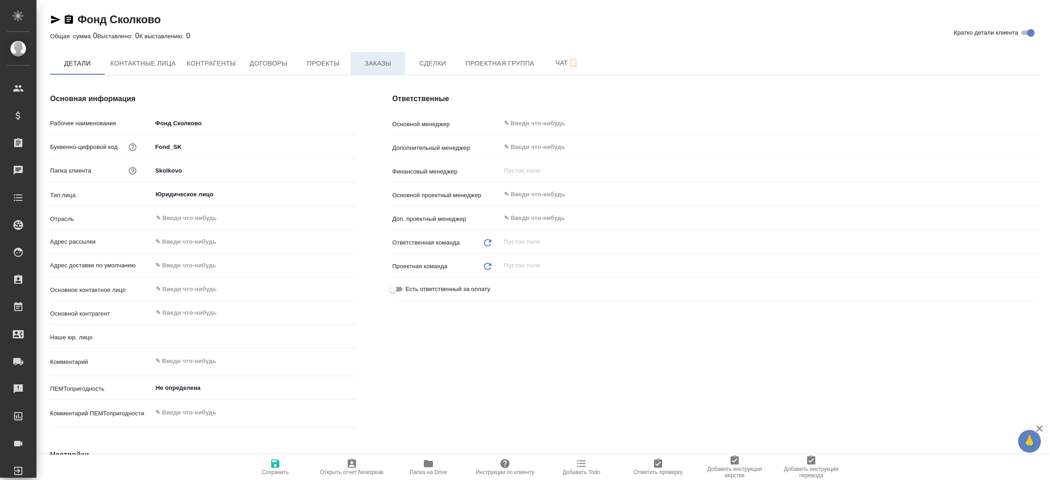
type textarea "x"
click at [385, 68] on span "Заказы" at bounding box center [378, 63] width 44 height 11
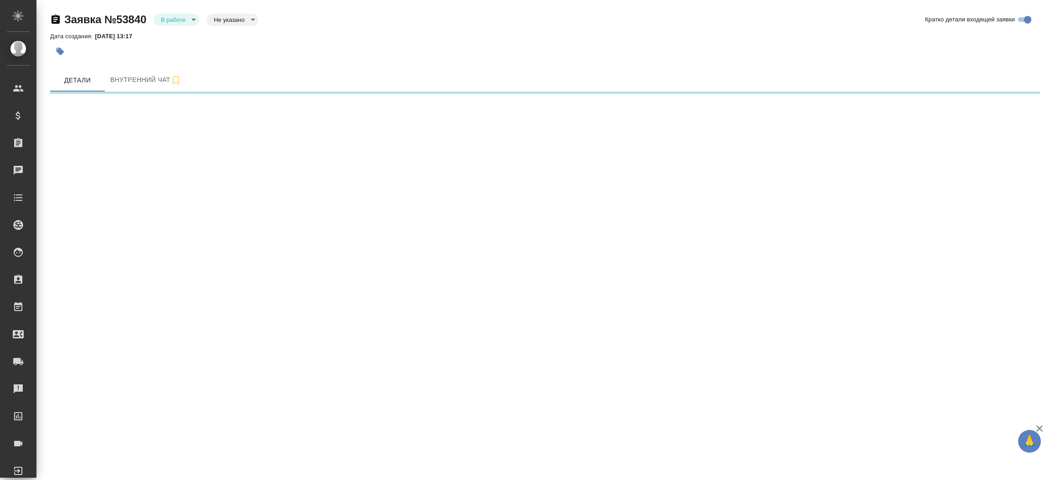
select select "RU"
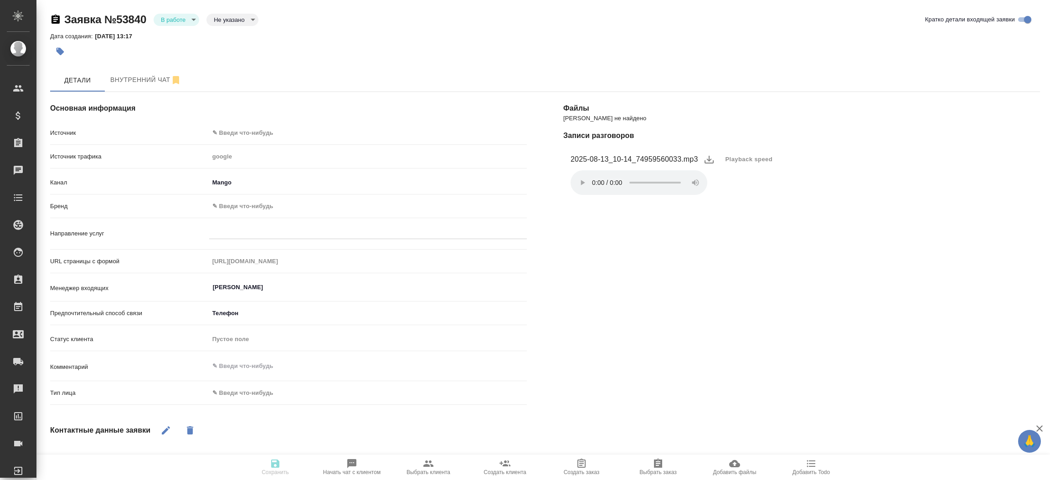
type textarea "x"
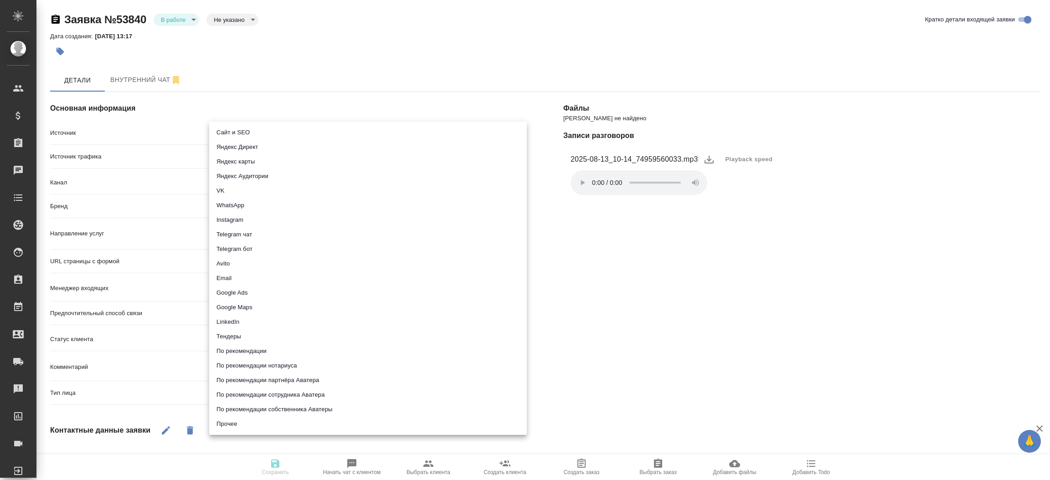
click at [261, 134] on body "🙏 .cls-1 fill:#fff; AWATERA [PERSON_NAME]prutko Клиенты Спецификации Заказы Чат…" at bounding box center [525, 240] width 1050 height 480
click at [261, 134] on li "Сайт и SEO" at bounding box center [368, 132] width 318 height 15
type input "seo"
type textarea "x"
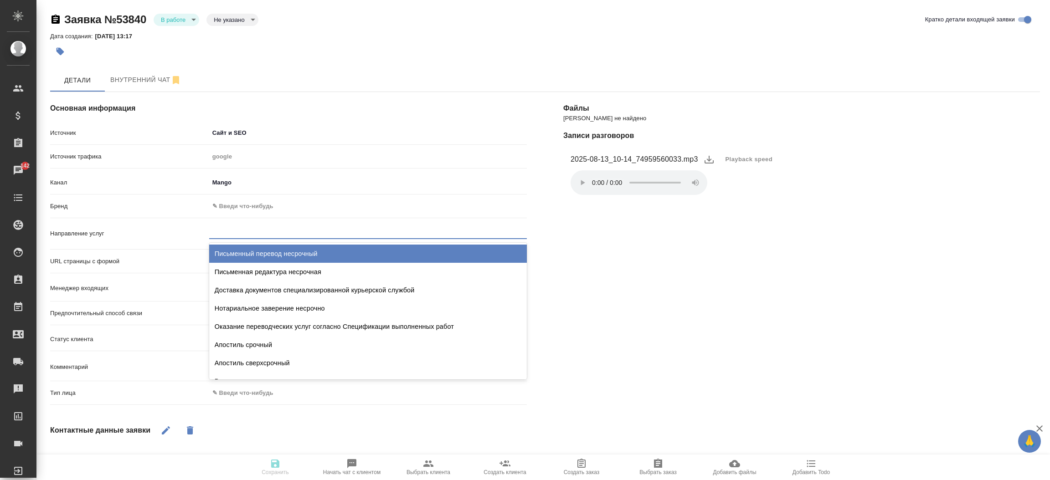
click at [250, 232] on div at bounding box center [368, 229] width 318 height 13
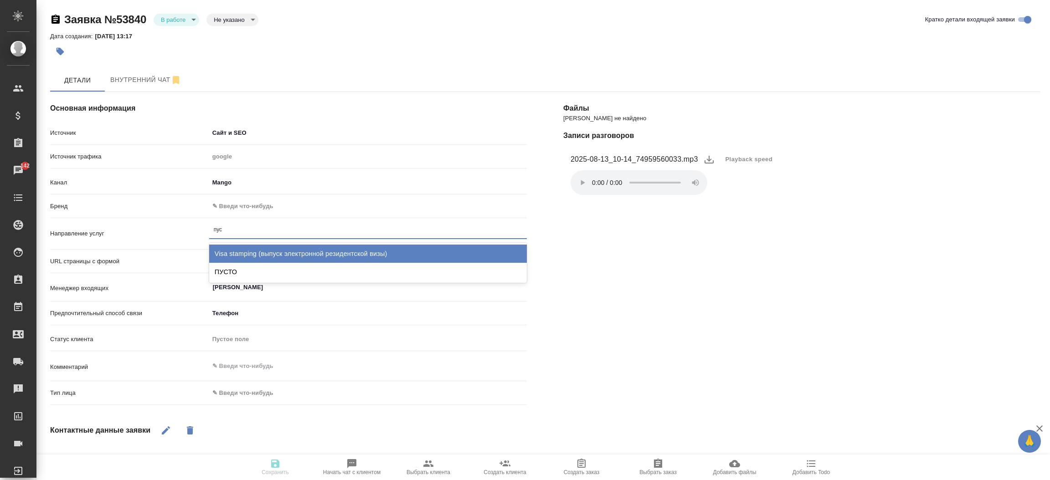
type input "пуст"
click at [248, 247] on div "ПУСТО" at bounding box center [368, 254] width 318 height 18
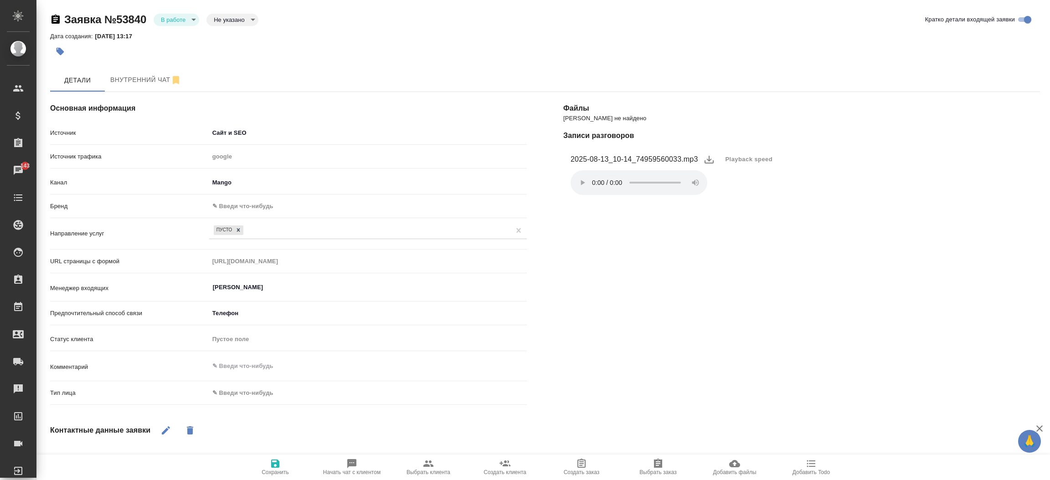
type textarea "x"
